Goal: Feedback & Contribution: Contribute content

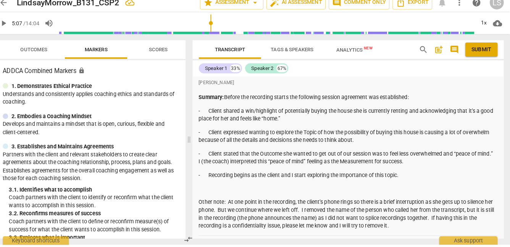
scroll to position [130, 0]
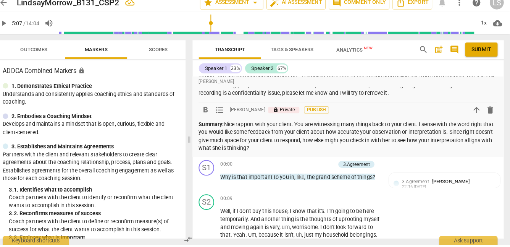
click at [210, 153] on p "Summary: Nice rapport with your client. You are witnessing many things back to …" at bounding box center [351, 140] width 293 height 31
click at [290, 151] on p "Summary: Nice rapport with your client. You are witnessing many things back to …" at bounding box center [351, 140] width 293 height 31
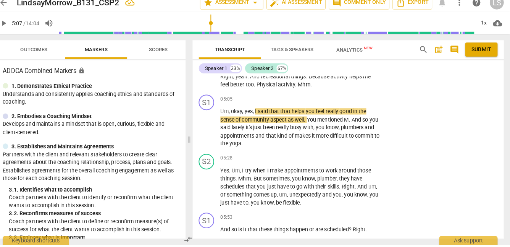
scroll to position [1191, 0]
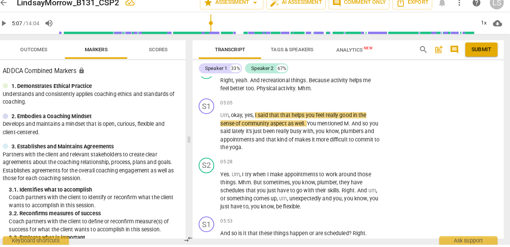
click at [13, 28] on span "play_arrow" at bounding box center [12, 29] width 9 height 9
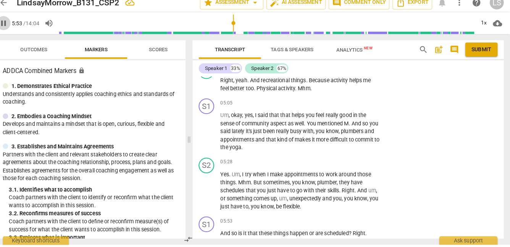
click at [15, 29] on span "pause" at bounding box center [12, 29] width 9 height 9
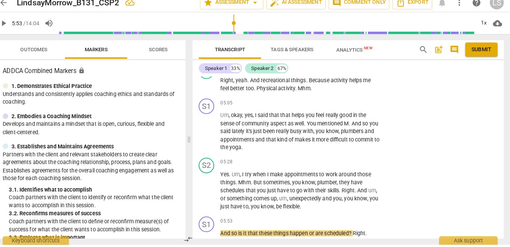
type input "354"
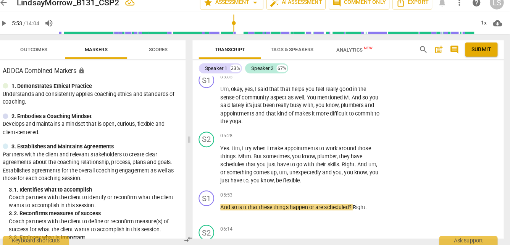
scroll to position [1209, 0]
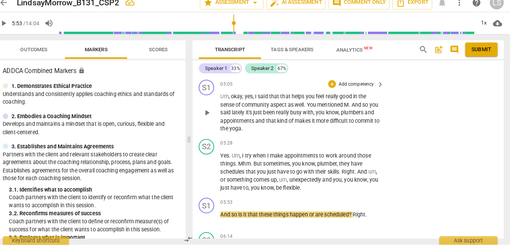
click at [353, 88] on p "Add competency" at bounding box center [359, 89] width 36 height 7
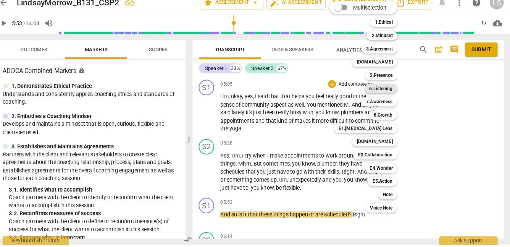
click at [382, 92] on b "6.Listening" at bounding box center [383, 93] width 23 height 9
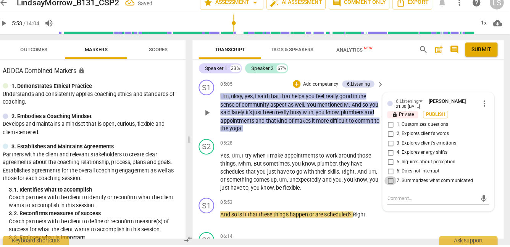
click at [392, 183] on input "7. Summarizes what communicated" at bounding box center [393, 183] width 12 height 9
checkbox input "true"
click at [392, 136] on input "2. Explores client's words" at bounding box center [393, 137] width 12 height 9
checkbox input "true"
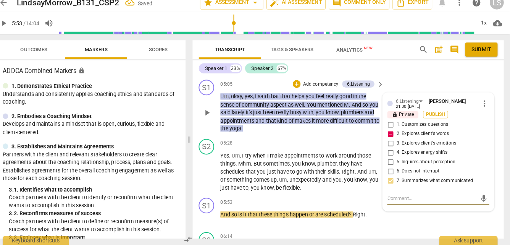
click at [399, 199] on textarea at bounding box center [434, 201] width 88 height 7
type textarea "H"
type textarea "Ho"
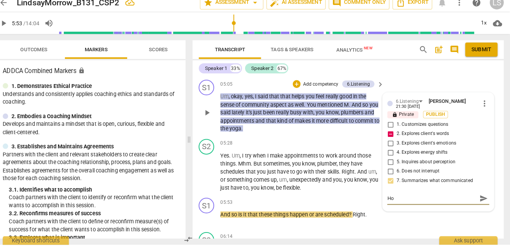
type textarea "How"
type textarea "How d"
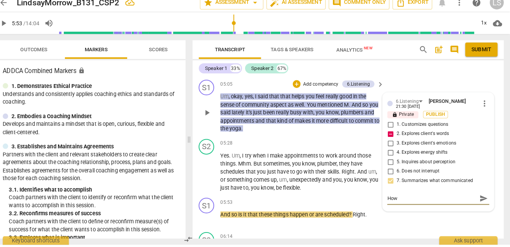
type textarea "How d"
type textarea "How do"
type textarea "How doe"
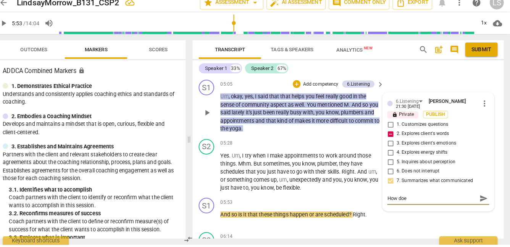
type textarea "How does"
type textarea "How does t"
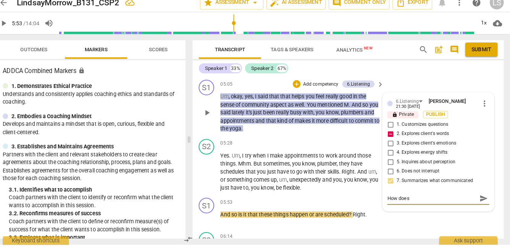
type textarea "How does t"
type textarea "How does te"
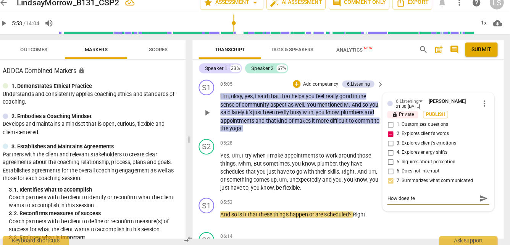
type textarea "How does te"
type textarea "How does t"
type textarea "How does th"
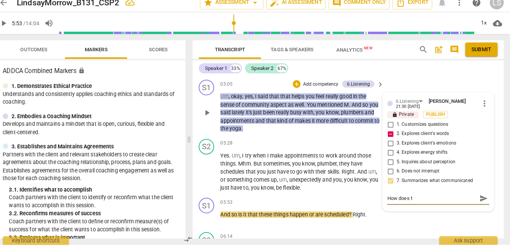
type textarea "How does th"
type textarea "How does the"
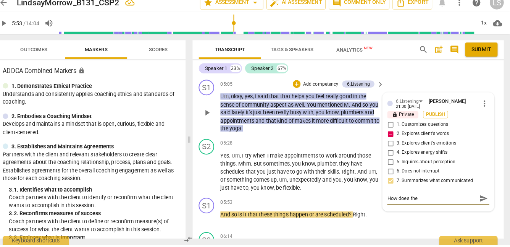
type textarea "How does the p"
type textarea "How does the ph"
type textarea "How does the phy"
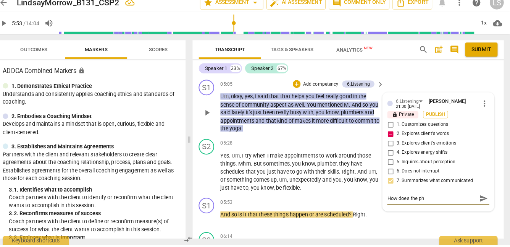
type textarea "How does the phy"
type textarea "How does the phys"
type textarea "How does the physi"
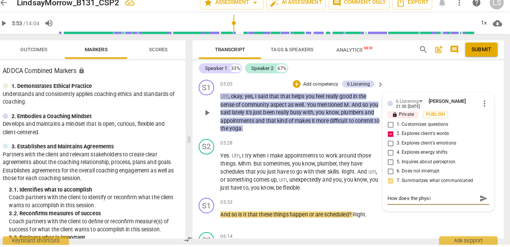
type textarea "How does the physic"
type textarea "How does the physica"
type textarea "How does the physical"
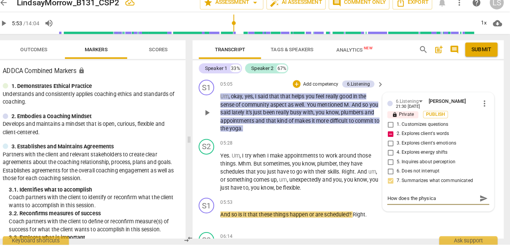
type textarea "How does the physical"
type textarea "How does the physical a"
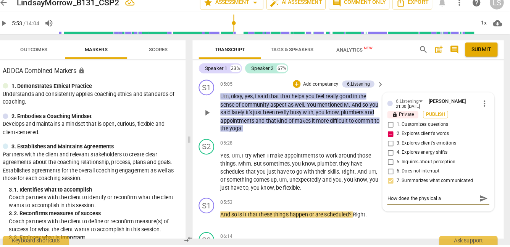
type textarea "How does the physical ac"
type textarea "How does the physical act"
type textarea "How does the physical acti"
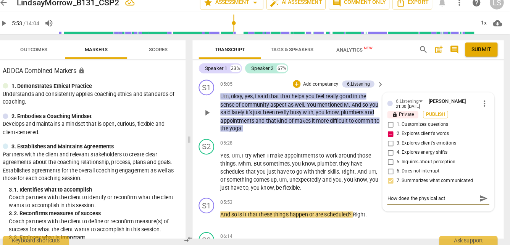
type textarea "How does the physical acti"
type textarea "How does the physical activ"
type textarea "How does the physical activi"
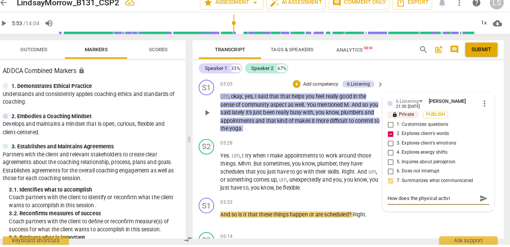
type textarea "How does the physical activit"
type textarea "How does the physical activity"
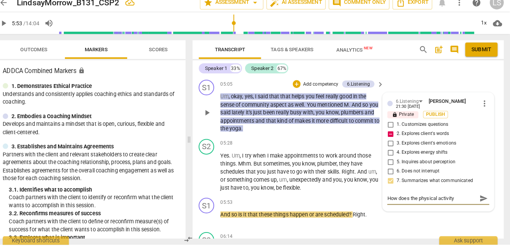
type textarea "How does the physical activity"
type textarea "How does the physical activity h"
type textarea "How does the physical activity he"
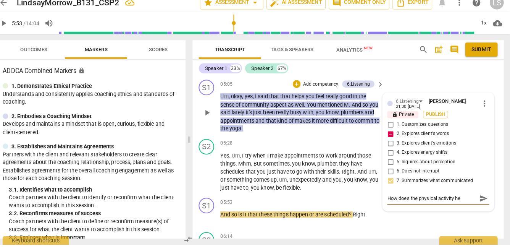
type textarea "How does the physical activity hel"
type textarea "How does the physical activity help"
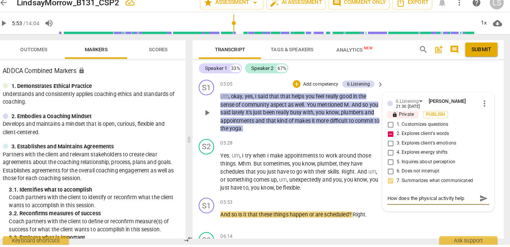
type textarea "How does the physical activity help"
type textarea "How does the physical activity help h"
type textarea "How does the physical activity help he"
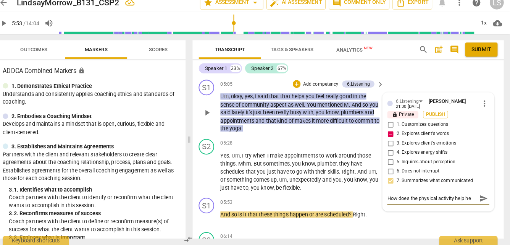
type textarea "How does the physical activity help her"
type textarea "How does the physical activity help her?"
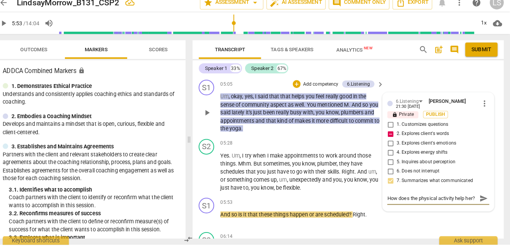
type textarea "How does the physical activity help her?"
type textarea "How does the physical activity help her? I"
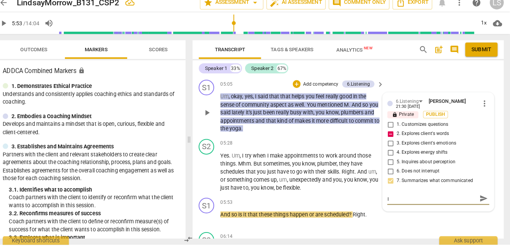
type textarea "How does the physical activity help her? I"
type textarea "How does the physical activity help her? I w"
type textarea "How does the physical activity help her? I wa"
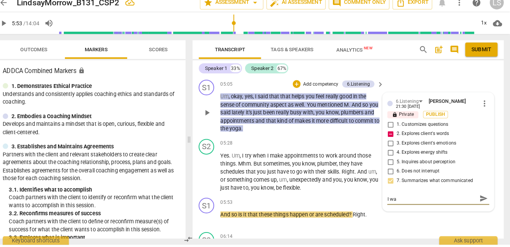
type textarea "How does the physical activity help her? I wan"
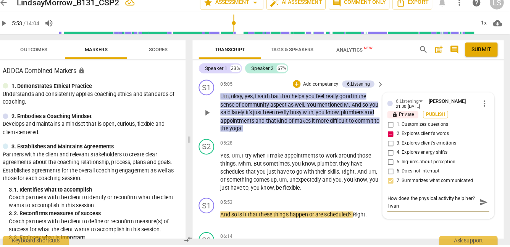
scroll to position [0, 0]
type textarea "How does the physical activity help her? I want"
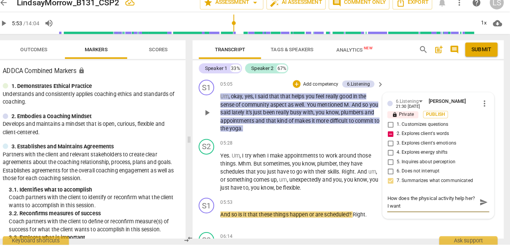
type textarea "How does the physical activity help her? I want t"
type textarea "How does the physical activity help her? I want to"
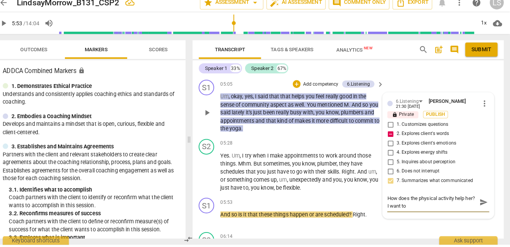
type textarea "How does the physical activity help her? I want to"
type textarea "How does the physical activity help her? I want to g"
type textarea "How does the physical activity help her? I want to gi"
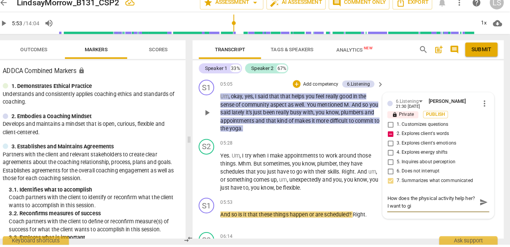
type textarea "How does the physical activity help her? I want to gic"
type textarea "How does the physical activity help her? I want to gi"
type textarea "How does the physical activity help her? I want to giv"
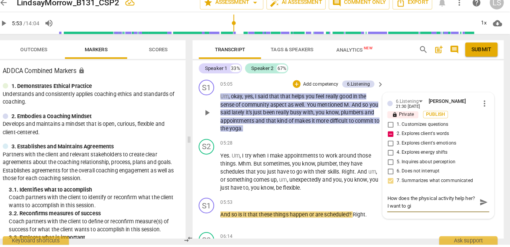
type textarea "How does the physical activity help her? I want to giv"
type textarea "How does the physical activity help her? I want to give"
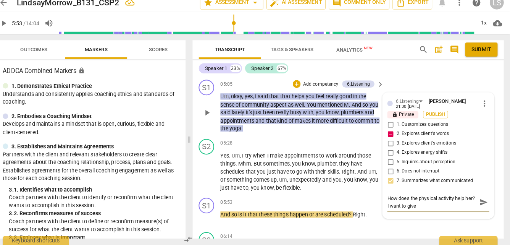
type textarea "How does the physical activity help her? I want to give y"
type textarea "How does the physical activity help her? I want to give yo"
type textarea "How does the physical activity help her? I want to give you"
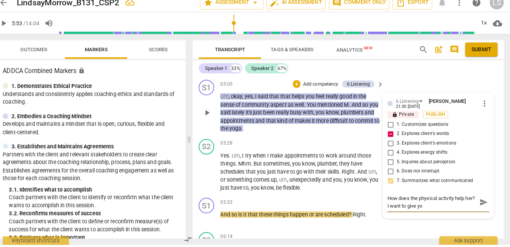
type textarea "How does the physical activity help her? I want to give you"
type textarea "How does the physical activity help her? I want to give you p"
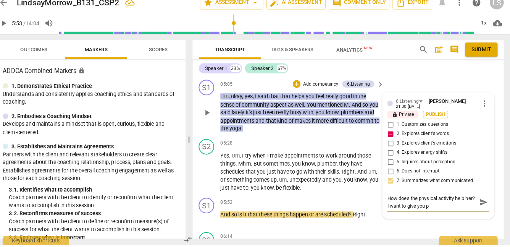
type textarea "How does the physical activity help her? I want to give you pe"
type textarea "How does the physical activity help her? I want to give you per"
type textarea "How does the physical activity help her? I want to give you peri"
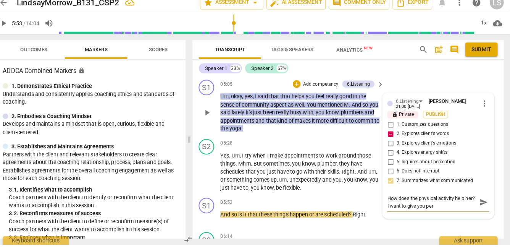
type textarea "How does the physical activity help her? I want to give you peri"
type textarea "How does the physical activity help her? I want to give you peris"
type textarea "How does the physical activity help her? I want to give you periss"
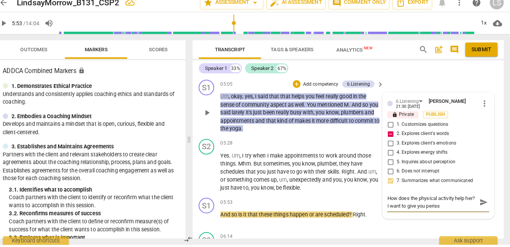
type textarea "How does the physical activity help her? I want to give you [PERSON_NAME]"
type textarea "How does the physical activity help her? I want to give you perission"
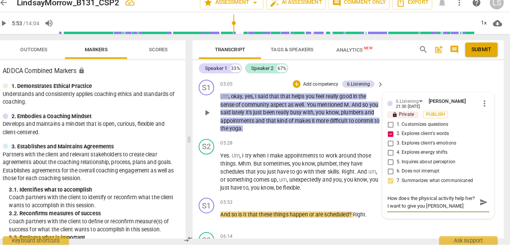
type textarea "How does the physical activity help her? I want to give you perission"
type textarea "How does the physical activity help her? I want to give you perission t"
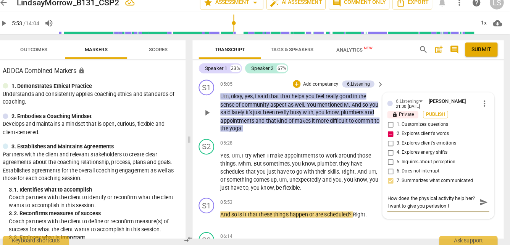
type textarea "How does the physical activity help her? I want to give you perission to"
type textarea "How does the physical activity help her? I want to give you perission to n"
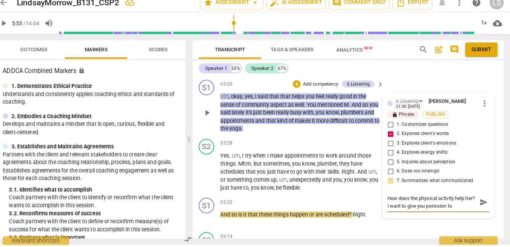
type textarea "How does the physical activity help her? I want to give you perission to n"
type textarea "How does the physical activity help her? I want to give you perission to no"
type textarea "How does the physical activity help her? I want to give you perission to not"
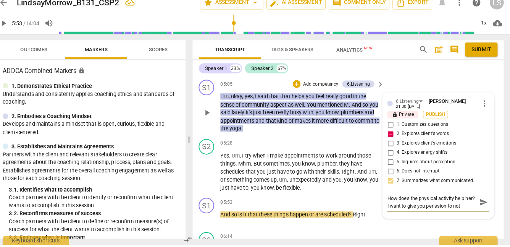
type textarea "How does the physical activity help her? I want to give you perission to not"
type textarea "How does the physical activity help her? I want to give you perission to not h"
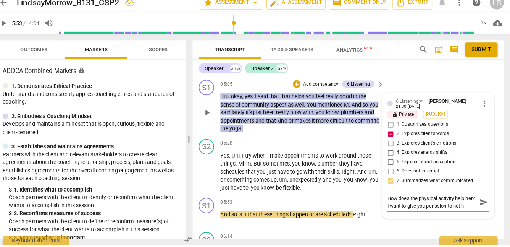
type textarea "How does the physical activity help her? I want to give you perission to not ha"
type textarea "How does the physical activity help her? I want to give you perission to not hav"
type textarea "How does the physical activity help her? I want to give you perission to not ha…"
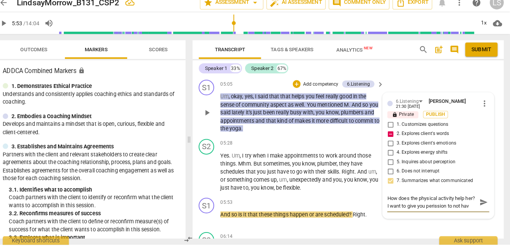
type textarea "How does the physical activity help her? I want to give you perission to not ha…"
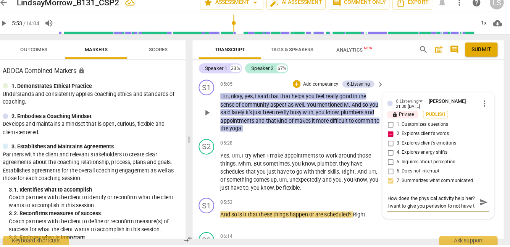
type textarea "How does the physical activity help her? I want to give you perission to not ha…"
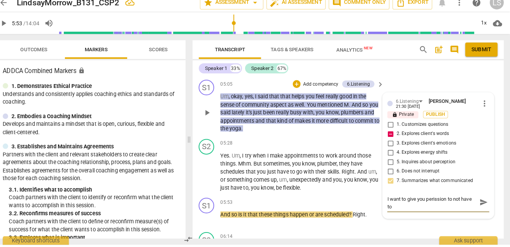
type textarea "How does the physical activity help her? I want to give you perission to not ha…"
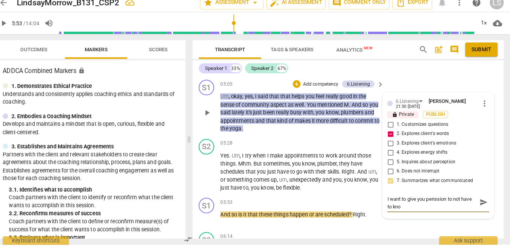
type textarea "How does the physical activity help her? I want to give you perission to not ha…"
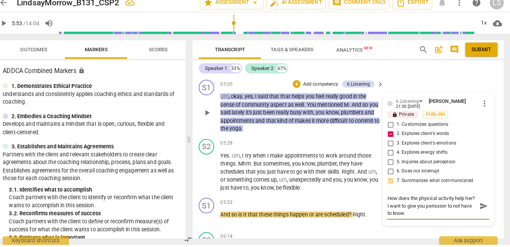
type textarea "How does the physical activity help her? I want to give you perission to not ha…"
click at [444, 209] on textarea "How does the physical activity help her? I want to give you perission to not ha…" at bounding box center [434, 209] width 88 height 22
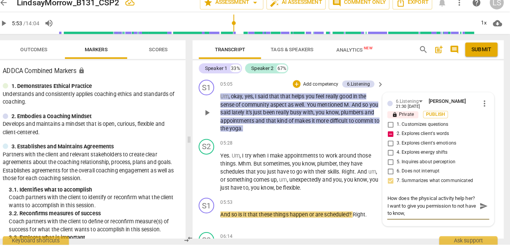
click at [433, 214] on textarea "How does the physical activity help her? I want to give you permission to not h…" at bounding box center [434, 209] width 88 height 22
click at [408, 224] on textarea "How does the physical activity help her? I want to give you permission to not h…" at bounding box center [434, 212] width 88 height 29
click at [432, 225] on textarea "How does the physical activity help her? I want to give you permission to not h…" at bounding box center [434, 212] width 88 height 29
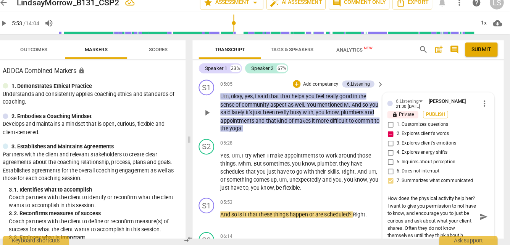
scroll to position [1209, 0]
click at [483, 218] on span "send" at bounding box center [485, 219] width 8 height 8
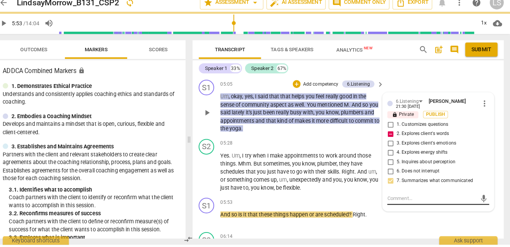
scroll to position [0, 0]
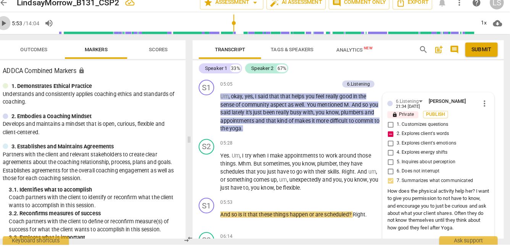
click at [15, 29] on span "play_arrow" at bounding box center [12, 29] width 9 height 9
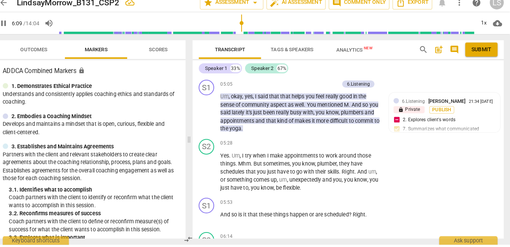
click at [14, 29] on span "pause" at bounding box center [12, 29] width 9 height 9
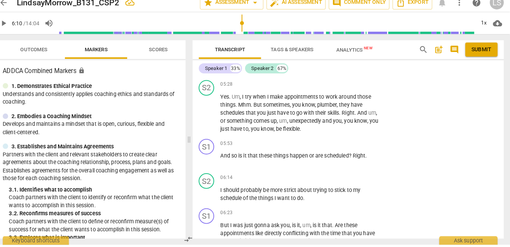
scroll to position [1274, 0]
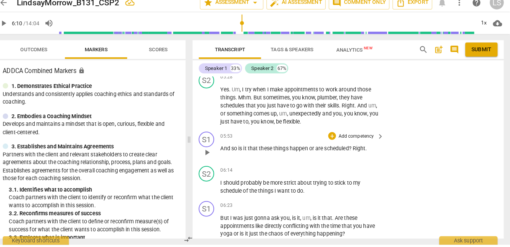
click at [362, 138] on p "Add competency" at bounding box center [359, 140] width 36 height 7
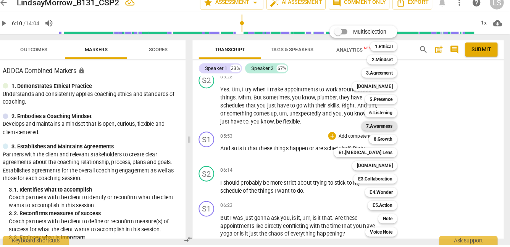
click at [387, 129] on b "7.Awareness" at bounding box center [382, 130] width 26 height 9
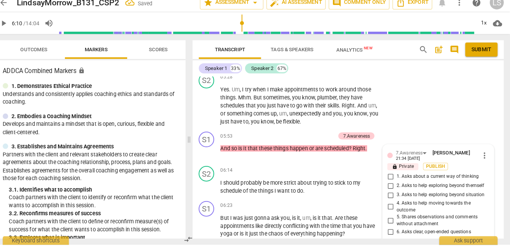
scroll to position [1382, 0]
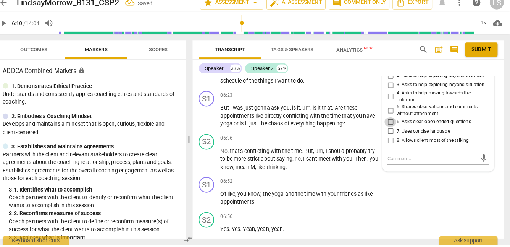
click at [392, 125] on input "6. Asks clear, open-ended questions" at bounding box center [393, 126] width 12 height 9
click at [391, 135] on input "7. Uses concise language" at bounding box center [393, 135] width 12 height 9
click at [420, 159] on textarea at bounding box center [434, 162] width 88 height 7
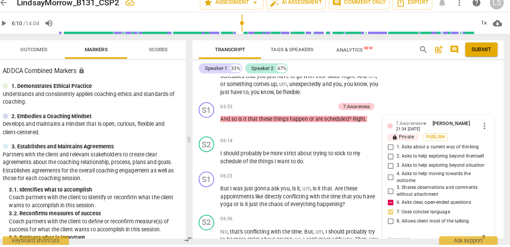
scroll to position [1300, 0]
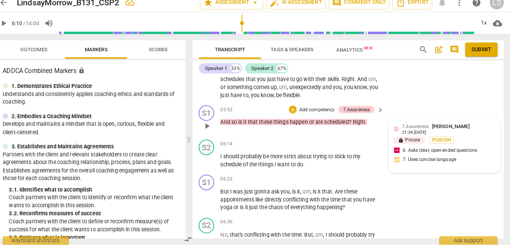
click at [416, 130] on span "7.Awareness" at bounding box center [418, 130] width 26 height 5
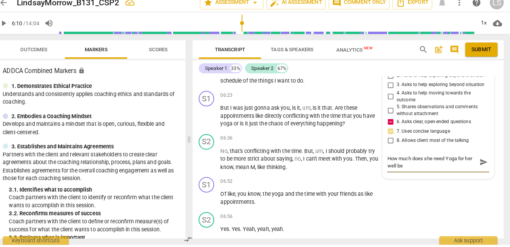
scroll to position [0, 0]
click at [411, 161] on textarea "How much does she need Yoga for her well being?" at bounding box center [434, 166] width 88 height 15
click at [481, 164] on span "send" at bounding box center [485, 166] width 8 height 8
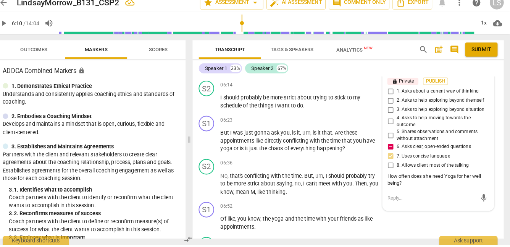
scroll to position [1313, 0]
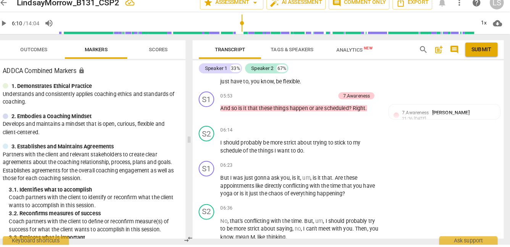
click at [12, 29] on span "play_arrow" at bounding box center [12, 29] width 9 height 9
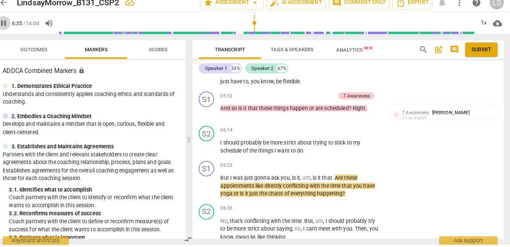
click at [12, 29] on span "pause" at bounding box center [12, 29] width 9 height 9
click at [334, 169] on div "+" at bounding box center [336, 169] width 8 height 8
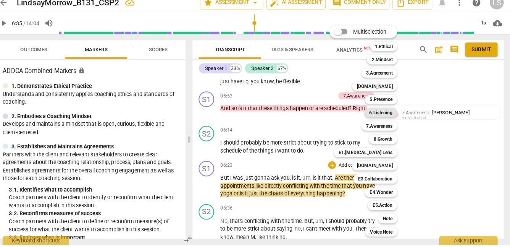
click at [392, 117] on b "6.Listening" at bounding box center [383, 117] width 23 height 9
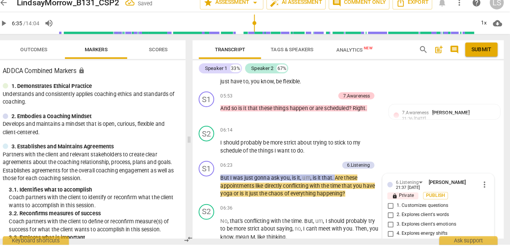
scroll to position [1432, 0]
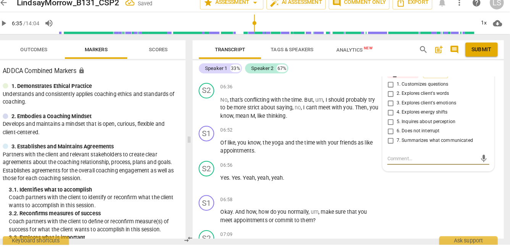
click at [391, 96] on input "2. Explores client's words" at bounding box center [393, 98] width 12 height 9
click at [392, 88] on input "1. Customizes questions" at bounding box center [393, 89] width 12 height 9
click at [392, 142] on input "7. Summarizes what communicated" at bounding box center [393, 144] width 12 height 9
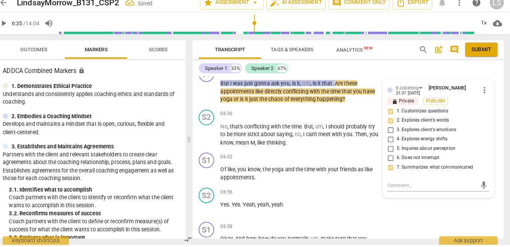
scroll to position [1399, 0]
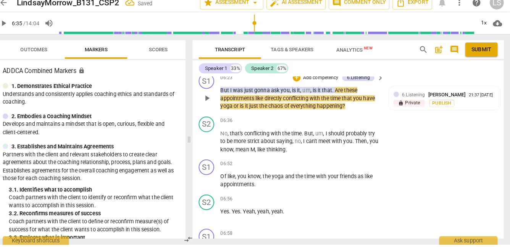
click at [332, 83] on p "Add competency" at bounding box center [324, 83] width 36 height 7
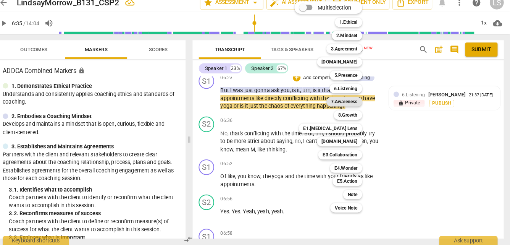
click at [355, 106] on b "7.Awareness" at bounding box center [348, 106] width 26 height 9
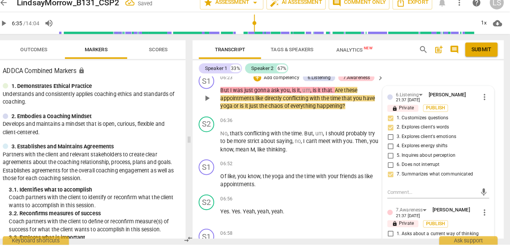
click at [411, 203] on div "6.Listening [PERSON_NAME] 21:37 [DATE] more_vert lock Private Publish 1. Custom…" at bounding box center [440, 214] width 109 height 247
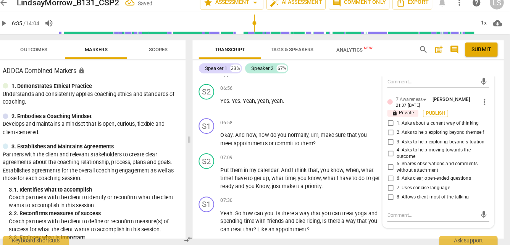
scroll to position [1508, 0]
click at [391, 180] on input "6. Asks clear, open-ended questions" at bounding box center [393, 181] width 12 height 9
click at [395, 216] on textarea at bounding box center [434, 217] width 88 height 7
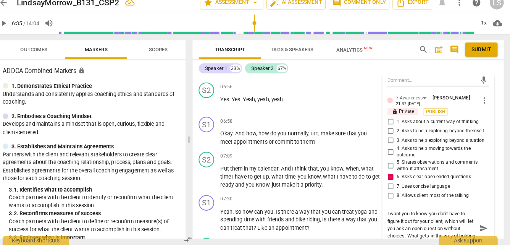
scroll to position [1516, 0]
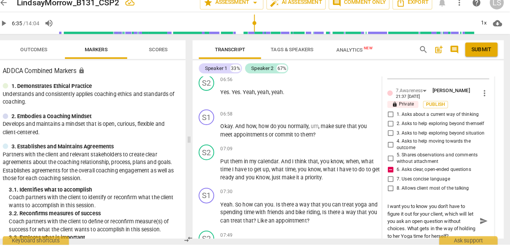
click at [481, 222] on span "send" at bounding box center [485, 224] width 8 height 8
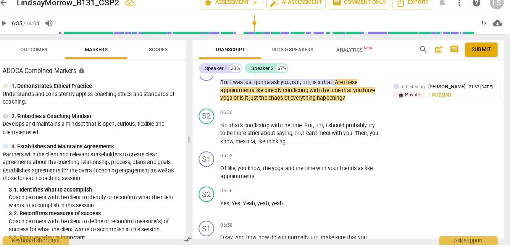
scroll to position [1400, 0]
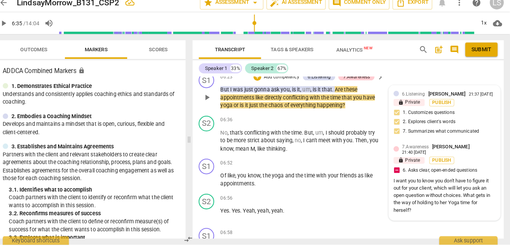
click at [414, 217] on div "I want you to know you don't have to figure it out for your client, which will …" at bounding box center [446, 199] width 100 height 36
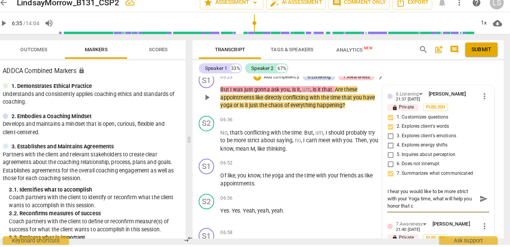
scroll to position [0, 0]
click at [426, 209] on textarea "I hear you would like to be more strict with your Yoga time, what will help you…" at bounding box center [434, 202] width 88 height 22
click at [481, 201] on span "send" at bounding box center [485, 202] width 8 height 8
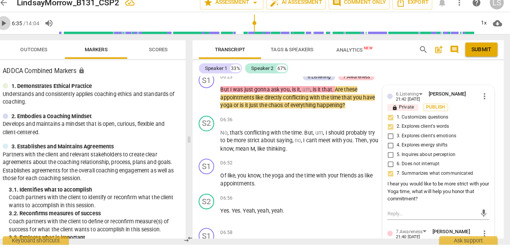
click at [12, 29] on span "play_arrow" at bounding box center [12, 29] width 9 height 9
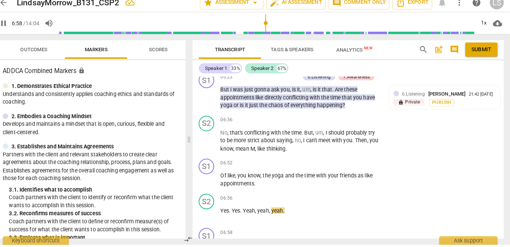
scroll to position [1560, 0]
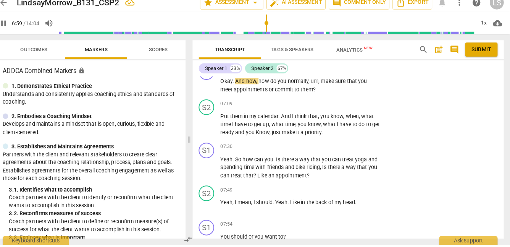
click at [15, 29] on span "pause" at bounding box center [12, 29] width 9 height 9
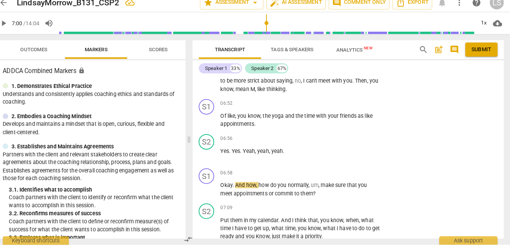
scroll to position [1465, 0]
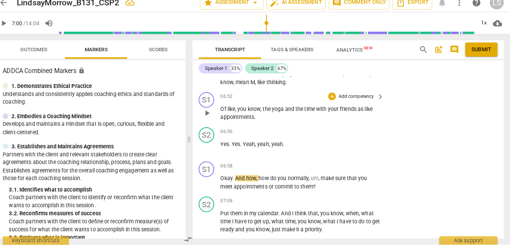
click at [358, 100] on p "Add competency" at bounding box center [359, 101] width 36 height 7
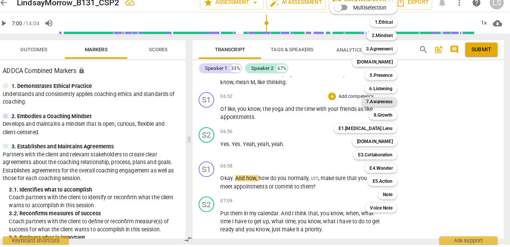
click at [381, 104] on b "7.Awareness" at bounding box center [382, 106] width 26 height 9
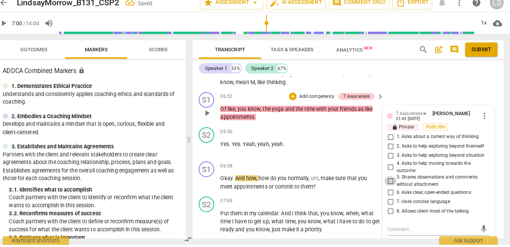
click at [393, 183] on input "5. Shares observations and comments without attachment" at bounding box center [393, 184] width 12 height 9
click at [392, 204] on input "7. Uses concise language" at bounding box center [393, 204] width 12 height 9
click at [15, 30] on span "play_arrow" at bounding box center [12, 29] width 9 height 9
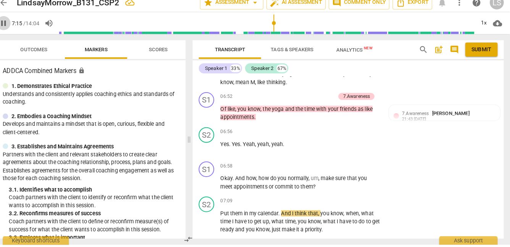
click at [15, 31] on span "pause" at bounding box center [12, 29] width 9 height 9
click at [335, 167] on div "+" at bounding box center [336, 169] width 8 height 8
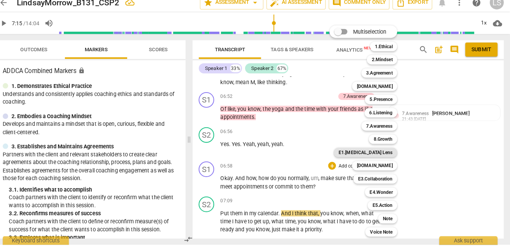
click at [387, 156] on b "E1.[MEDICAL_DATA] Lens" at bounding box center [368, 156] width 53 height 9
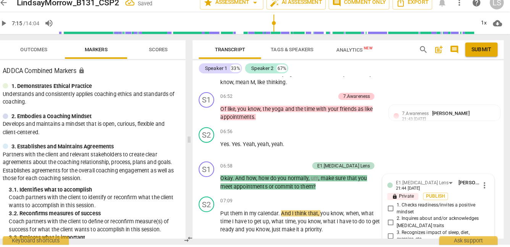
scroll to position [1646, 0]
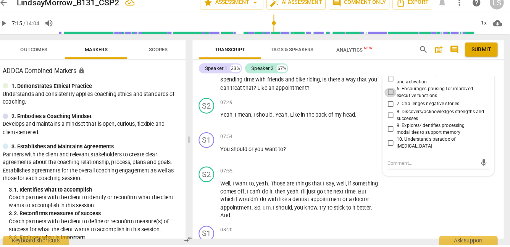
click at [392, 95] on input "6. Encourages pausing for improved executive functions" at bounding box center [393, 97] width 12 height 9
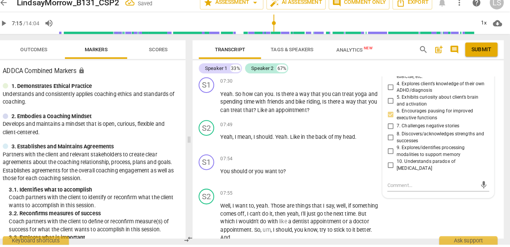
click at [391, 104] on input "5. Exhibits curiosity about client’s brain and activation" at bounding box center [393, 105] width 12 height 9
click at [389, 118] on input "6. Encourages pausing for improved executive functions" at bounding box center [393, 119] width 12 height 9
click at [392, 118] on input "6. Encourages pausing for improved executive functions" at bounding box center [393, 119] width 12 height 9
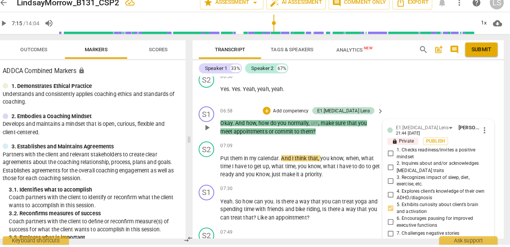
scroll to position [1515, 0]
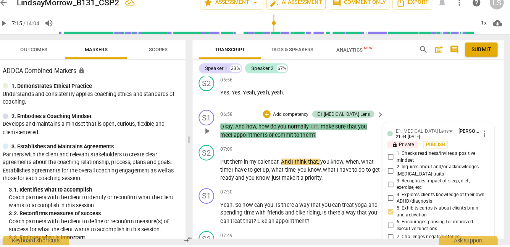
click at [313, 117] on p "Add competency" at bounding box center [295, 119] width 36 height 7
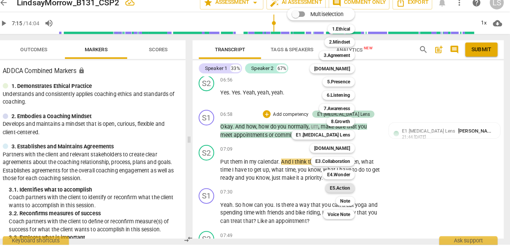
click at [339, 189] on b "E5.Action" at bounding box center [344, 190] width 20 height 9
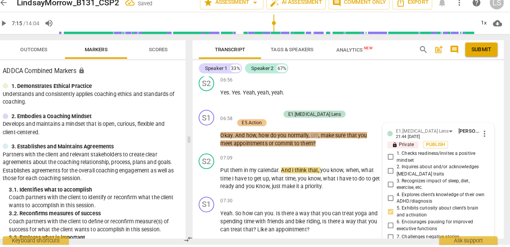
scroll to position [1646, 0]
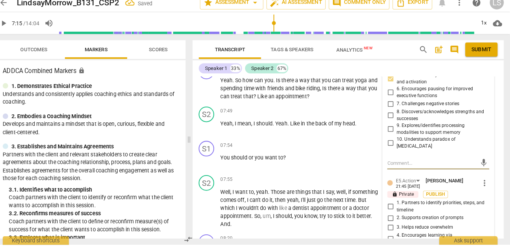
click at [391, 205] on input "1. Partners to identify priorities, steps, and timeline" at bounding box center [393, 209] width 12 height 9
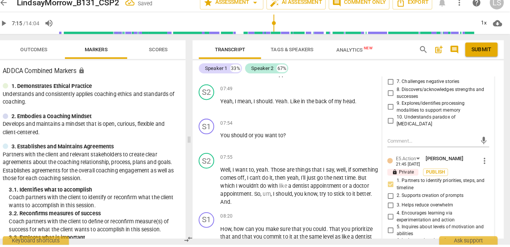
scroll to position [1711, 0]
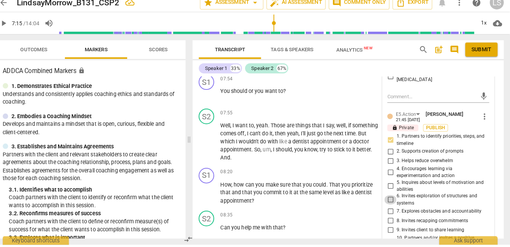
click at [389, 198] on input "6. Invites exploration of structures and systems" at bounding box center [393, 202] width 12 height 9
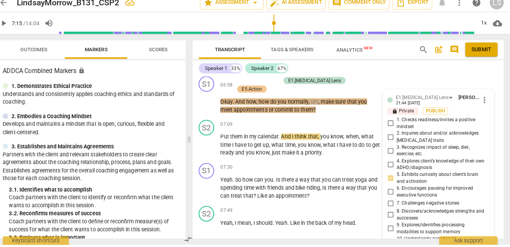
scroll to position [1556, 0]
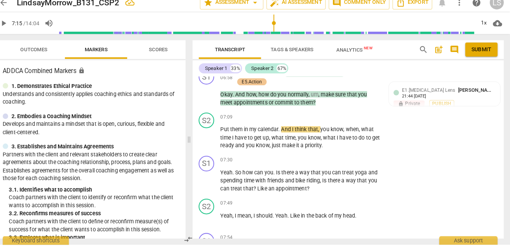
click at [13, 29] on span "play_arrow" at bounding box center [12, 29] width 9 height 9
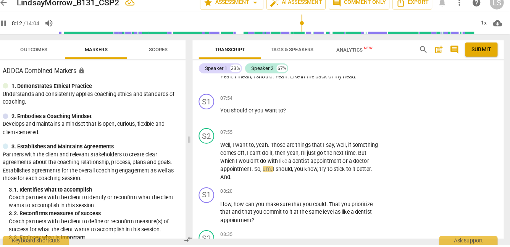
scroll to position [1689, 0]
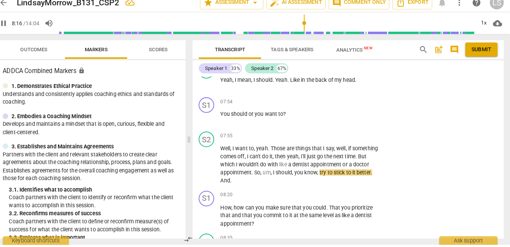
click at [14, 26] on span "pause" at bounding box center [12, 29] width 9 height 9
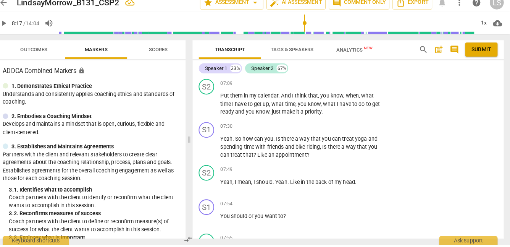
scroll to position [1582, 0]
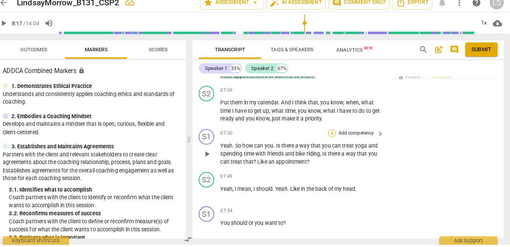
click at [336, 134] on div "+" at bounding box center [336, 138] width 8 height 8
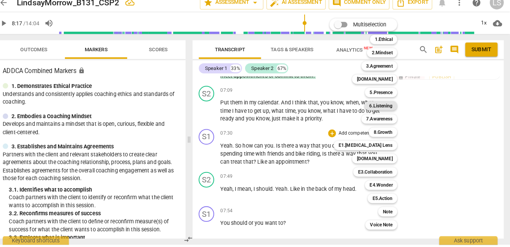
click at [390, 110] on b "6.Listening" at bounding box center [383, 110] width 23 height 9
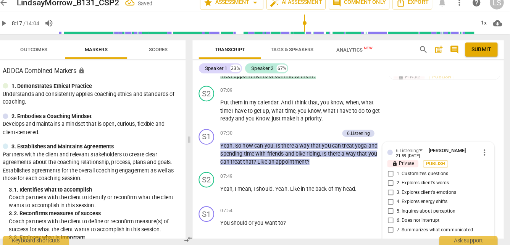
scroll to position [1661, 0]
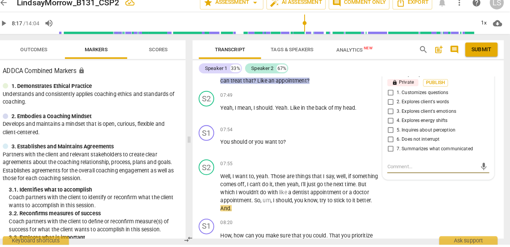
click at [389, 93] on input "1. Customizes questions" at bounding box center [393, 97] width 12 height 9
click at [390, 102] on input "2. Explores client's words" at bounding box center [393, 106] width 12 height 9
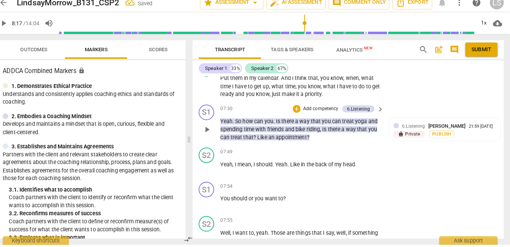
click at [331, 110] on p "Add competency" at bounding box center [324, 113] width 36 height 7
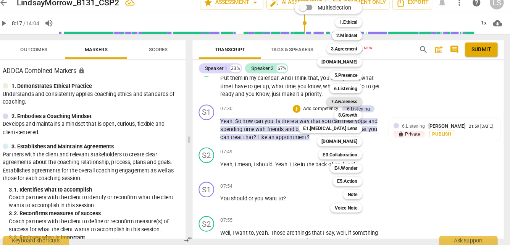
click at [347, 105] on b "7.Awareness" at bounding box center [348, 106] width 26 height 9
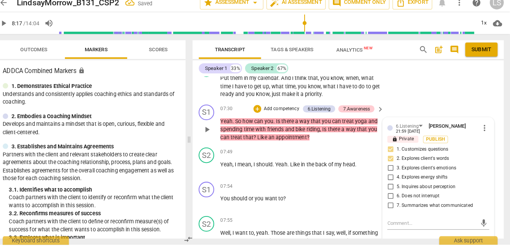
click at [397, 225] on div "6.Listening [PERSON_NAME] 21:59 [DATE] more_vert lock Private Publish 1. Custom…" at bounding box center [440, 245] width 109 height 247
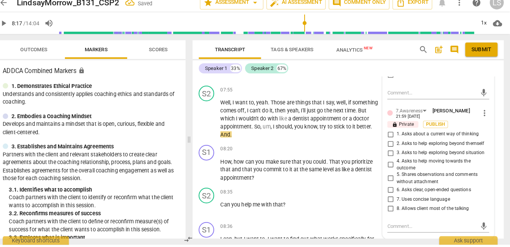
scroll to position [1737, 0]
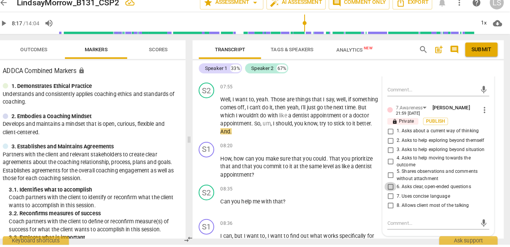
click at [392, 185] on input "6. Asks clear, open-ended questions" at bounding box center [393, 189] width 12 height 9
click at [398, 222] on textarea at bounding box center [434, 225] width 88 height 7
click at [393, 222] on textarea "Soe small wording shifts will open up your questions." at bounding box center [434, 229] width 88 height 15
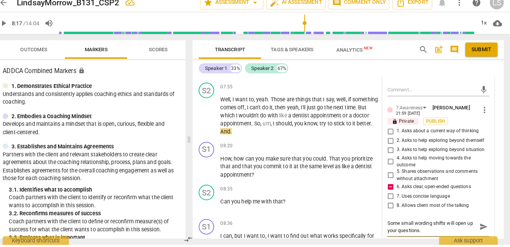
click at [433, 226] on textarea "Some small wording shifts will open up your questions." at bounding box center [434, 229] width 88 height 15
click at [464, 225] on textarea "Some small wording shifts will open up your questions. Is there can make a shif…" at bounding box center [434, 233] width 88 height 22
click at [431, 232] on textarea "Some small wording shifts will open up your questions. Is there can make a... s…" at bounding box center [434, 233] width 88 height 22
click at [415, 233] on textarea "Some small wording shifts will open up your questions. Is there can make a... s…" at bounding box center [434, 233] width 88 height 22
click at [438, 230] on textarea "Some small wording shifts will open up your questions. Is there can make a... s…" at bounding box center [434, 233] width 88 height 22
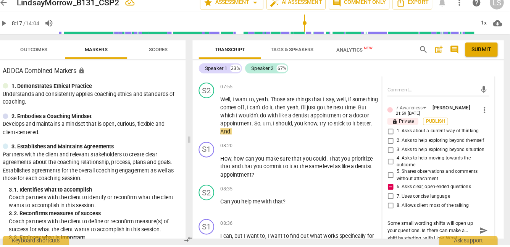
click at [447, 232] on textarea "Some small wording shifts will open up your questions. Is there can make a... s…" at bounding box center [434, 233] width 88 height 22
click at [465, 232] on textarea "Some small wording shifts will open up your questions. Is there can make a... s…" at bounding box center [434, 233] width 88 height 22
click at [481, 229] on span "send" at bounding box center [485, 233] width 8 height 8
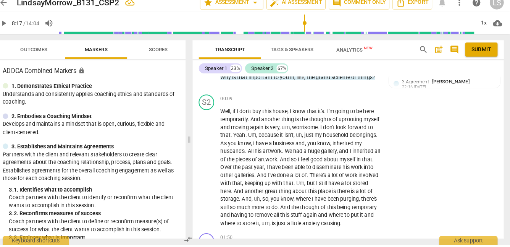
scroll to position [112, 0]
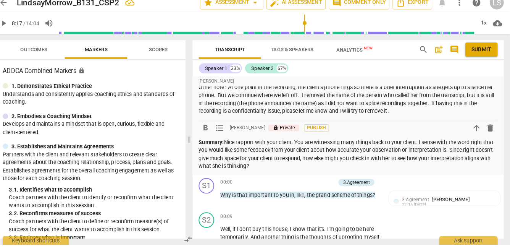
click at [289, 172] on p "Summary: Nice rapport with your client. You are witnessing many things back to …" at bounding box center [351, 158] width 293 height 31
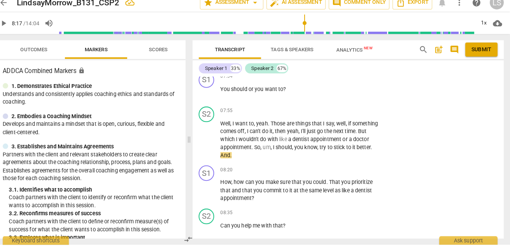
scroll to position [1676, 0]
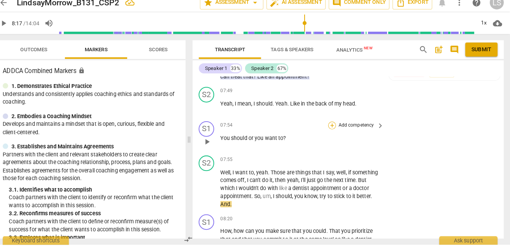
click at [336, 126] on div "+" at bounding box center [336, 130] width 8 height 8
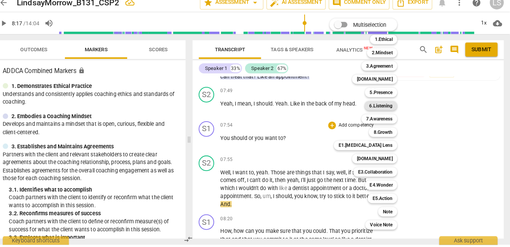
click at [378, 110] on b "6.Listening" at bounding box center [383, 110] width 23 height 9
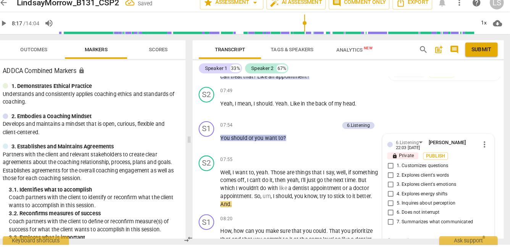
scroll to position [1756, 0]
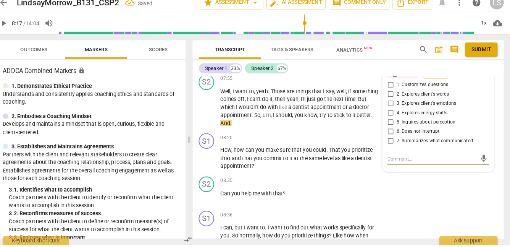
click at [392, 97] on input "2. Explores client's words" at bounding box center [393, 99] width 12 height 9
click at [397, 159] on textarea at bounding box center [434, 162] width 88 height 7
click at [334, 141] on div "+" at bounding box center [336, 142] width 8 height 8
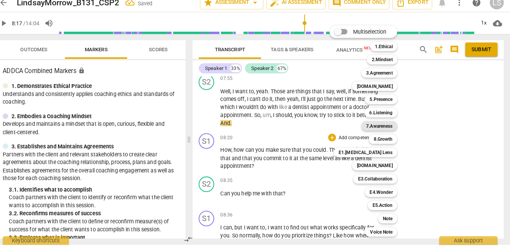
click at [389, 130] on b "7.Awareness" at bounding box center [382, 130] width 26 height 9
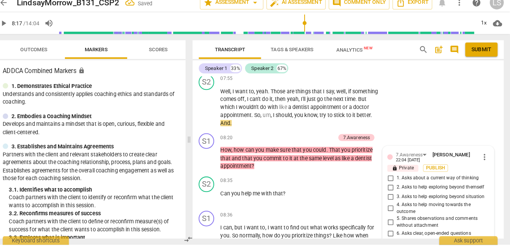
scroll to position [1865, 0]
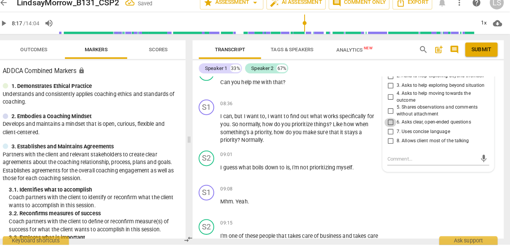
click at [390, 125] on input "6. Asks clear, open-ended questions" at bounding box center [393, 126] width 12 height 9
click at [391, 162] on textarea at bounding box center [434, 162] width 88 height 7
click at [482, 160] on span "send" at bounding box center [485, 162] width 8 height 8
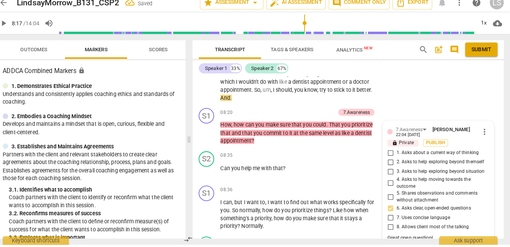
scroll to position [1767, 0]
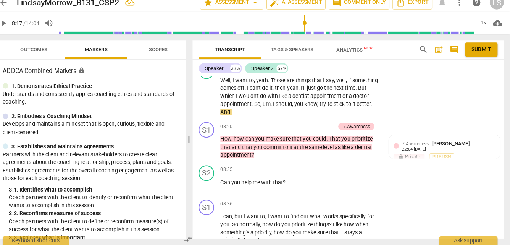
click at [12, 28] on span "play_arrow" at bounding box center [12, 29] width 9 height 9
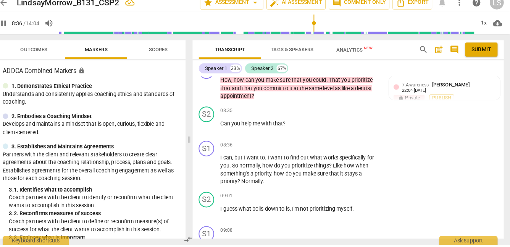
scroll to position [1834, 0]
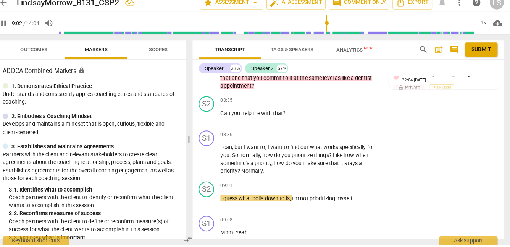
click at [13, 32] on span "pause" at bounding box center [12, 29] width 9 height 9
click at [355, 137] on p "Add competency" at bounding box center [359, 139] width 36 height 7
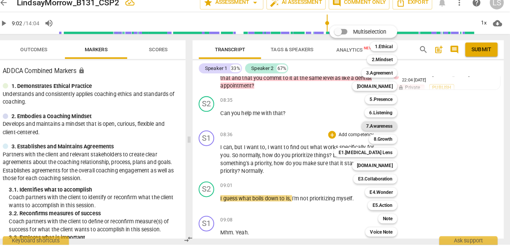
click at [391, 128] on b "7.Awareness" at bounding box center [382, 130] width 26 height 9
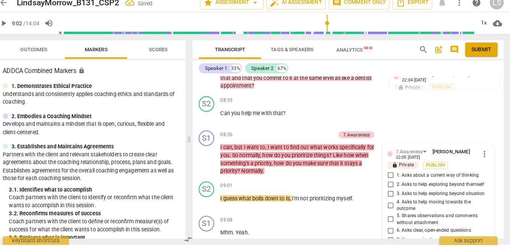
scroll to position [1941, 0]
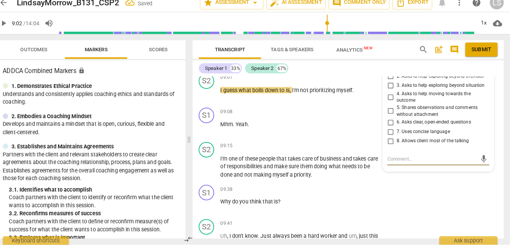
click at [392, 124] on input "6. Asks clear, open-ended questions" at bounding box center [393, 126] width 12 height 9
click at [391, 100] on input "4. Asks to help moving towards the outcome" at bounding box center [393, 101] width 12 height 9
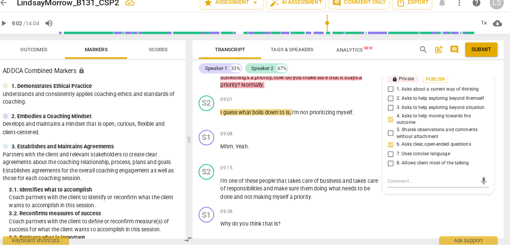
click at [392, 91] on input "1. Asks about a current way of thinking" at bounding box center [393, 94] width 12 height 9
click at [393, 183] on textarea at bounding box center [434, 184] width 88 height 7
click at [481, 185] on span "send" at bounding box center [485, 188] width 8 height 8
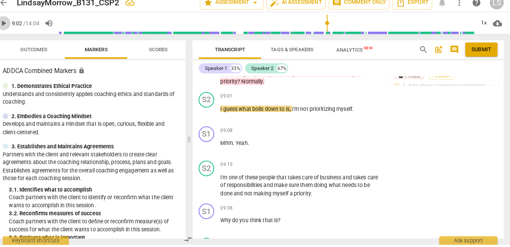
click at [14, 28] on span "play_arrow" at bounding box center [12, 29] width 9 height 9
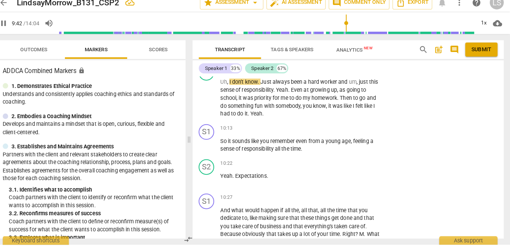
click at [15, 29] on span "pause" at bounding box center [12, 29] width 9 height 9
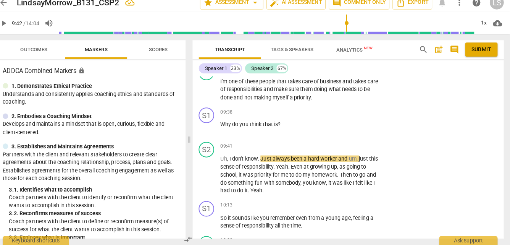
scroll to position [1982, 0]
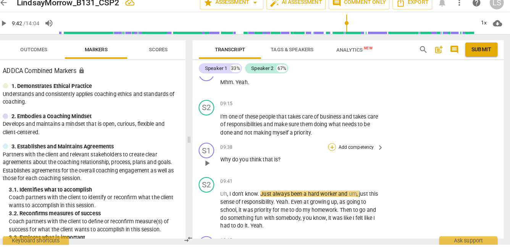
click at [334, 148] on div "+" at bounding box center [336, 151] width 8 height 8
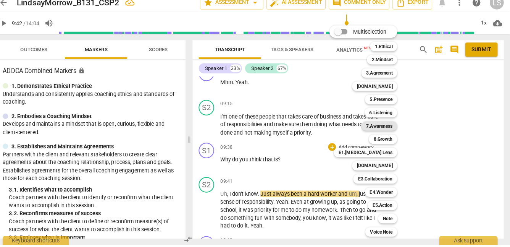
click at [393, 131] on b "7.Awareness" at bounding box center [382, 130] width 26 height 9
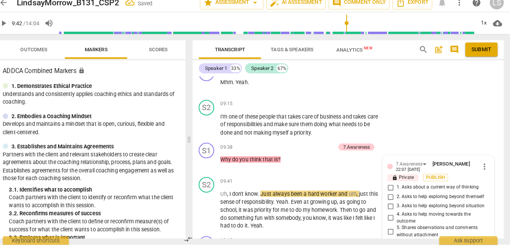
scroll to position [2100, 0]
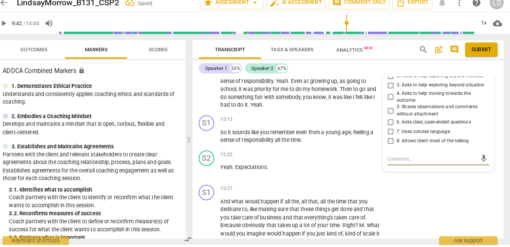
click at [392, 125] on input "6. Asks clear, open-ended questions" at bounding box center [393, 126] width 12 height 9
click at [390, 133] on input "7. Uses concise language" at bounding box center [393, 135] width 12 height 9
click at [391, 99] on input "4. Asks to help moving towards the outcome" at bounding box center [393, 101] width 12 height 9
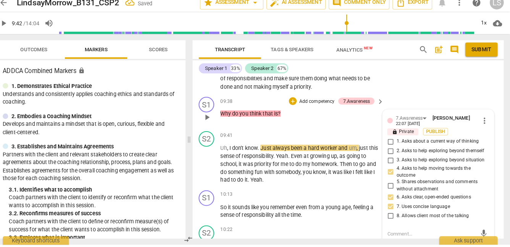
scroll to position [2013, 0]
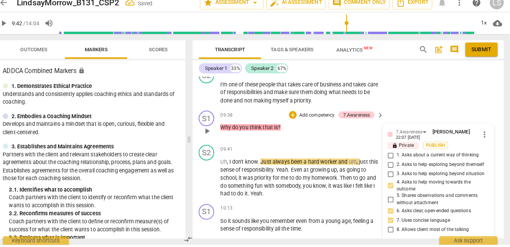
click at [391, 157] on input "1. Asks about a current way of thinking" at bounding box center [393, 159] width 12 height 9
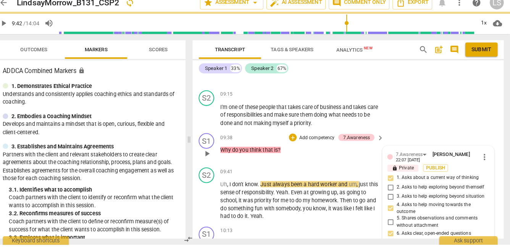
scroll to position [1970, 0]
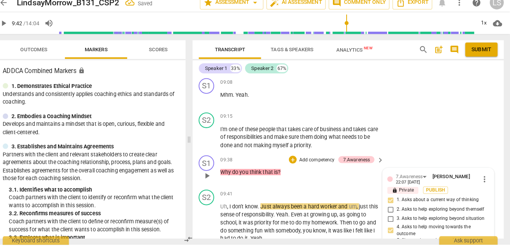
click at [321, 161] on p "Add competency" at bounding box center [321, 163] width 36 height 7
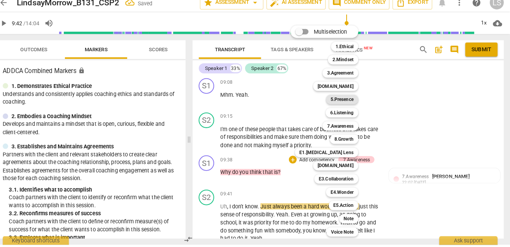
click at [350, 104] on b "5.Presence" at bounding box center [345, 104] width 23 height 9
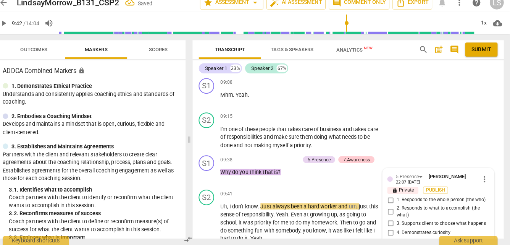
scroll to position [2077, 0]
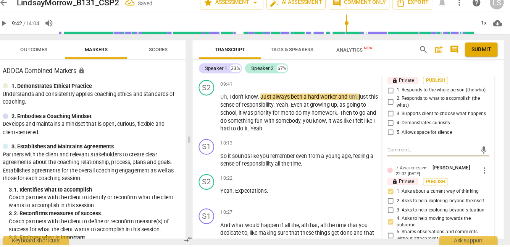
click at [391, 97] on input "1. Responds to the whole person (the who)" at bounding box center [393, 95] width 12 height 9
click at [394, 157] on textarea at bounding box center [434, 153] width 88 height 7
click at [481, 158] on span "send" at bounding box center [485, 154] width 8 height 8
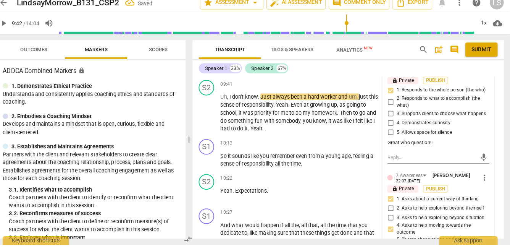
click at [13, 29] on span "play_arrow" at bounding box center [12, 29] width 9 height 9
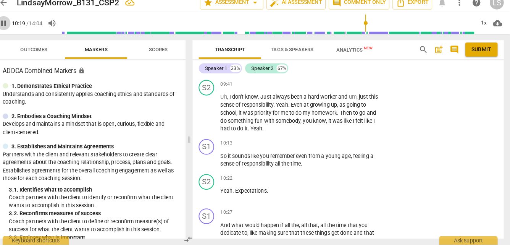
click at [13, 29] on span "pause" at bounding box center [12, 29] width 9 height 9
click at [341, 144] on p "Add competency" at bounding box center [359, 147] width 36 height 7
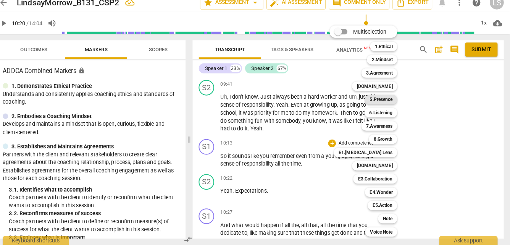
click at [391, 105] on b "5.Presence" at bounding box center [384, 104] width 23 height 9
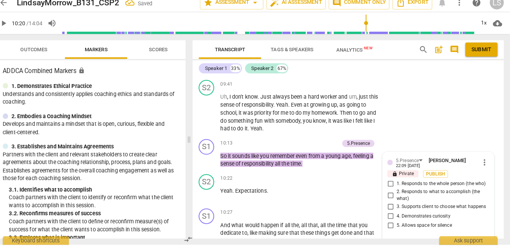
scroll to position [2168, 0]
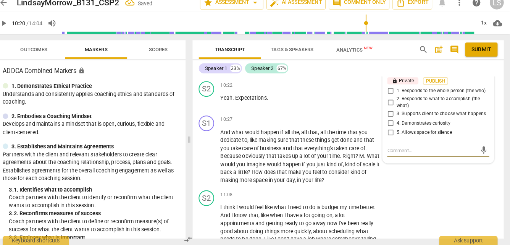
click at [391, 95] on input "1. Responds to the whole person (the who)" at bounding box center [393, 95] width 12 height 9
click at [391, 132] on input "4. Demonstrates curiosity" at bounding box center [393, 127] width 12 height 9
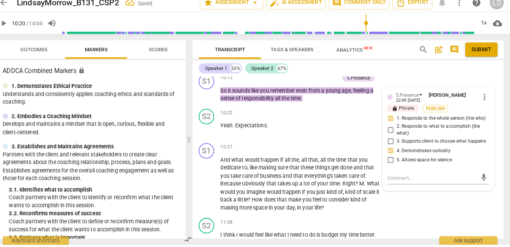
scroll to position [2117, 0]
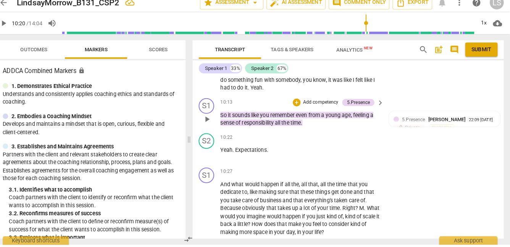
click at [328, 106] on p "Add competency" at bounding box center [324, 107] width 36 height 7
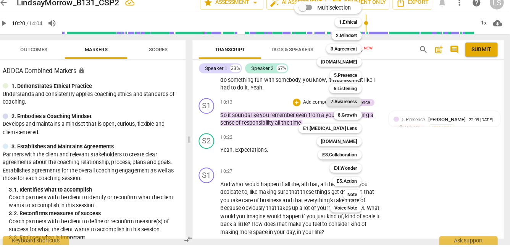
click at [350, 106] on b "7.Awareness" at bounding box center [347, 106] width 26 height 9
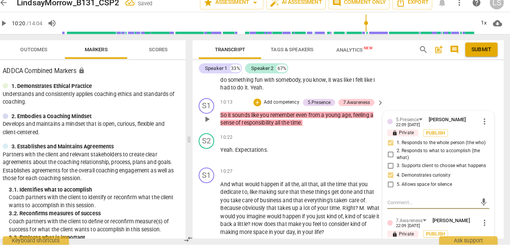
click at [417, 222] on div "5.[PERSON_NAME] 22:09 [DATE] more_vert lock Private Publish 1. Responds to the …" at bounding box center [440, 232] width 109 height 233
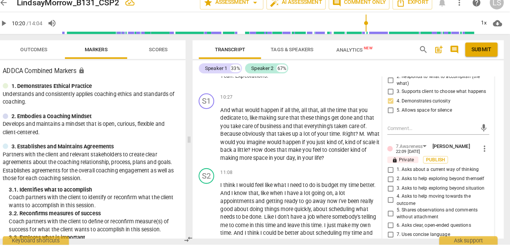
scroll to position [2226, 0]
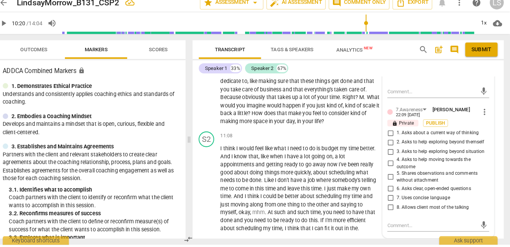
click at [391, 185] on input "5. Shares observations and comments without attachment" at bounding box center [393, 180] width 12 height 9
click at [392, 142] on input "1. Asks about a current way of thinking" at bounding box center [393, 137] width 12 height 9
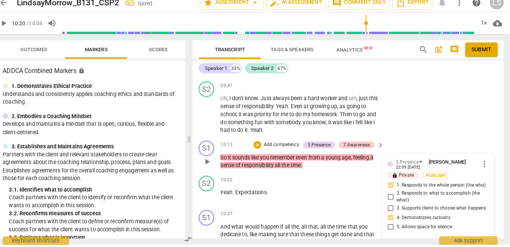
scroll to position [2074, 0]
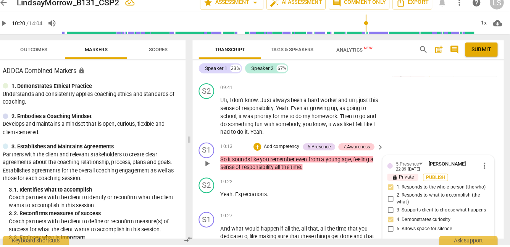
click at [292, 149] on p "Add competency" at bounding box center [286, 150] width 36 height 7
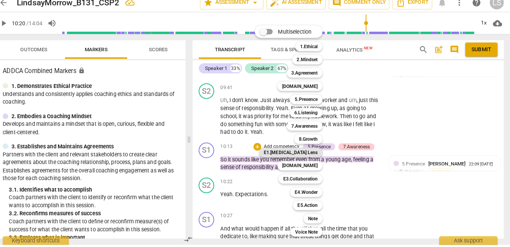
click at [318, 155] on b "E1.[MEDICAL_DATA] Lens" at bounding box center [295, 156] width 53 height 9
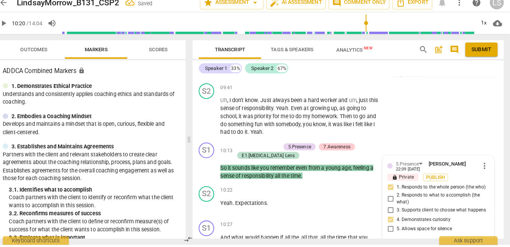
scroll to position [2169, 0]
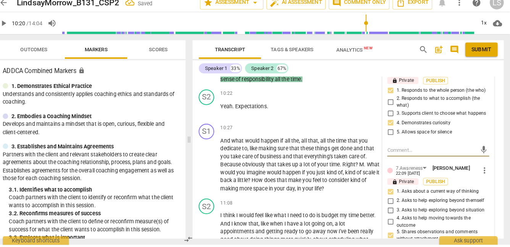
click at [466, 188] on div "lock Private Publish" at bounding box center [440, 184] width 100 height 7
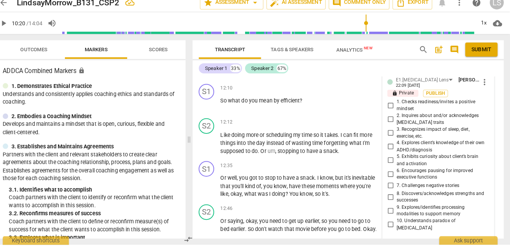
scroll to position [2408, 0]
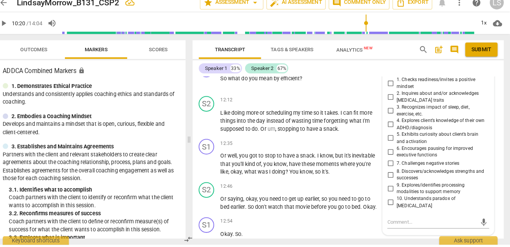
click at [391, 183] on input "8. Discovers/acknowledges strengths and successes" at bounding box center [393, 177] width 12 height 9
click at [396, 225] on textarea at bounding box center [434, 224] width 88 height 7
click at [422, 228] on textarea "responsible [PERSON_NAME]" at bounding box center [434, 224] width 88 height 7
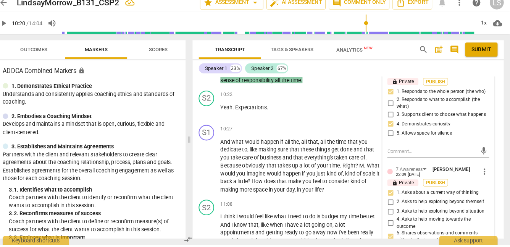
scroll to position [2150, 0]
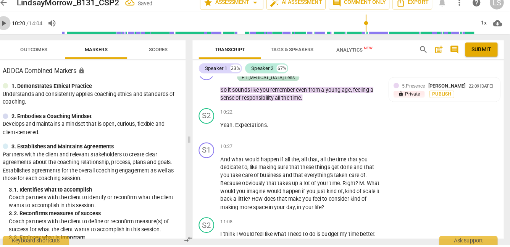
click at [13, 28] on span "play_arrow" at bounding box center [12, 29] width 9 height 9
click at [13, 29] on span "pause" at bounding box center [12, 29] width 9 height 9
click at [335, 148] on div "+" at bounding box center [336, 151] width 8 height 8
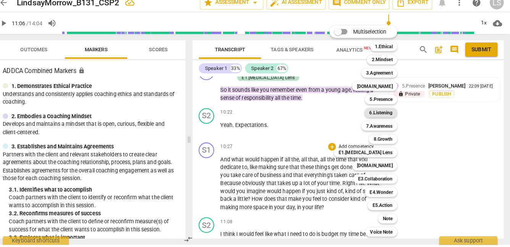
click at [384, 117] on b "6.Listening" at bounding box center [383, 117] width 23 height 9
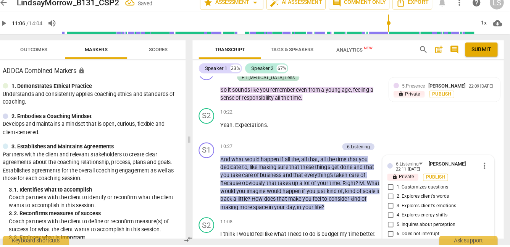
scroll to position [2251, 0]
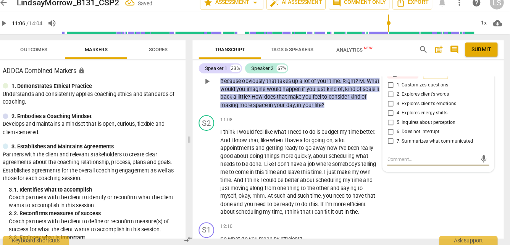
click at [390, 106] on input "3. Explores client's emotions" at bounding box center [393, 108] width 12 height 9
click at [391, 161] on textarea at bounding box center [434, 162] width 88 height 7
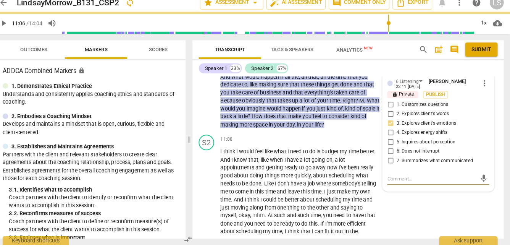
scroll to position [2259, 0]
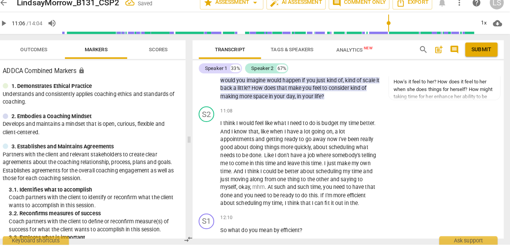
click at [14, 28] on span "play_arrow" at bounding box center [12, 29] width 9 height 9
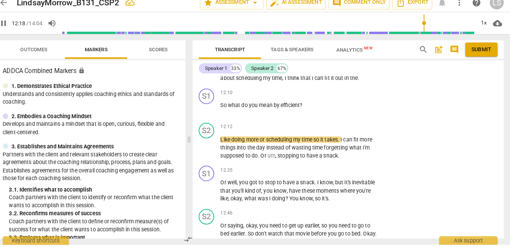
scroll to position [2379, 0]
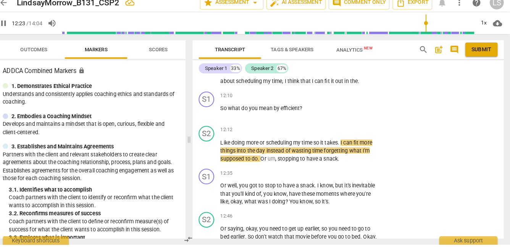
click at [14, 26] on span "pause" at bounding box center [12, 29] width 9 height 9
click at [335, 105] on div "+" at bounding box center [336, 101] width 8 height 8
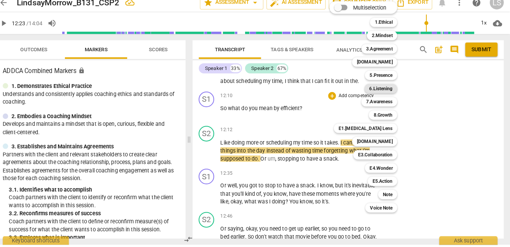
click at [390, 93] on b "6.Listening" at bounding box center [383, 93] width 23 height 9
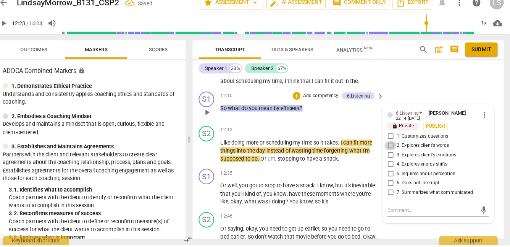
click at [392, 154] on input "2. Explores client's words" at bounding box center [393, 149] width 12 height 9
click at [390, 182] on input "5. Inquires about perception" at bounding box center [393, 177] width 12 height 9
click at [325, 104] on p "Add competency" at bounding box center [324, 100] width 36 height 7
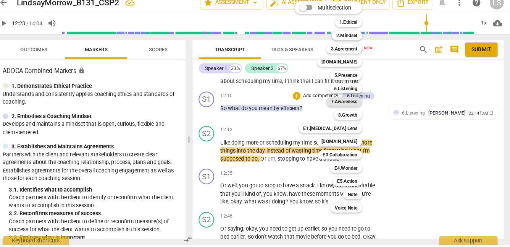
click at [348, 107] on b "7.Awareness" at bounding box center [348, 106] width 26 height 9
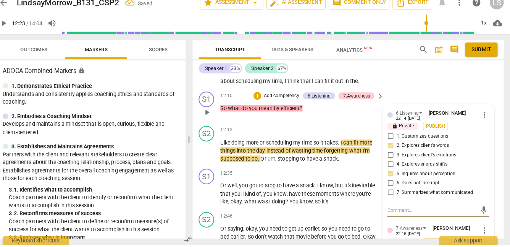
click at [406, 231] on div "6.Listening [PERSON_NAME] 22:14 [DATE] more_vert lock Private Publish 1. Custom…" at bounding box center [440, 232] width 109 height 247
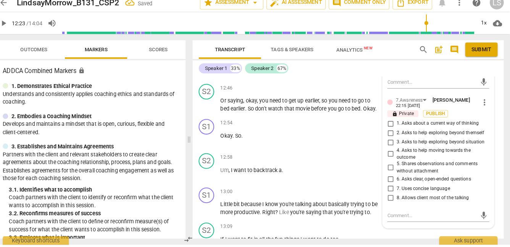
scroll to position [2509, 0]
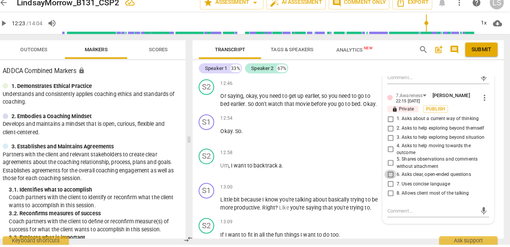
click at [390, 182] on input "6. Asks clear, open-ended questions" at bounding box center [393, 177] width 12 height 9
click at [394, 217] on textarea at bounding box center [434, 213] width 88 height 7
click at [481, 218] on span "send" at bounding box center [485, 213] width 8 height 8
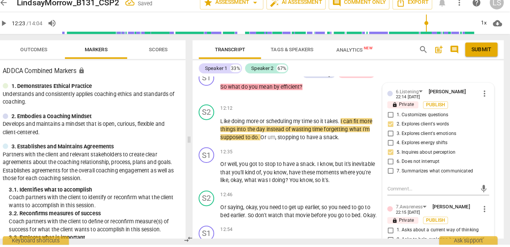
scroll to position [2393, 0]
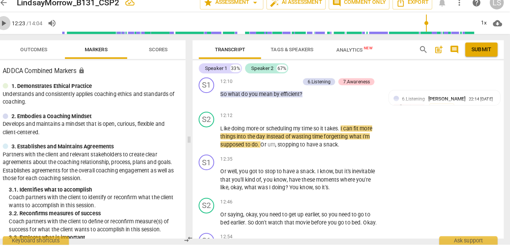
click at [13, 29] on span "play_arrow" at bounding box center [12, 29] width 9 height 9
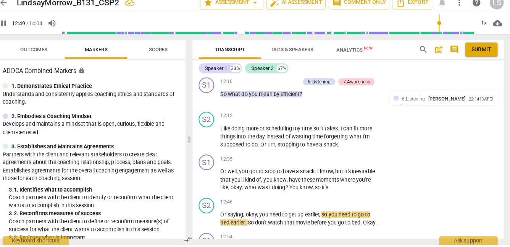
click at [12, 29] on span "pause" at bounding box center [12, 29] width 9 height 9
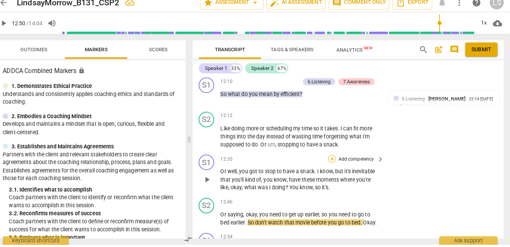
click at [334, 166] on div "+" at bounding box center [336, 163] width 8 height 8
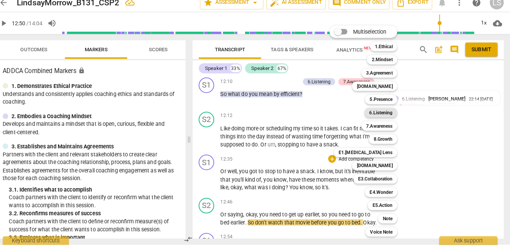
click at [389, 118] on b "6.Listening" at bounding box center [383, 117] width 23 height 9
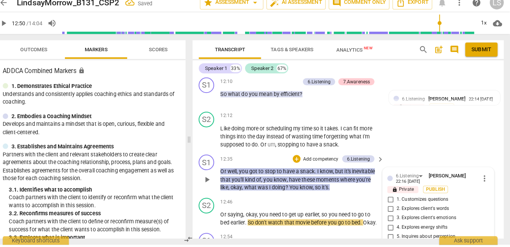
scroll to position [2513, 0]
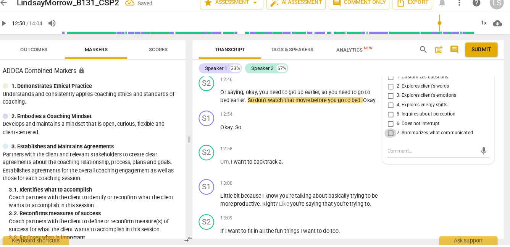
click at [393, 142] on input "7. Summarizes what communicated" at bounding box center [393, 137] width 12 height 9
click at [13, 29] on span "play_arrow" at bounding box center [12, 29] width 9 height 9
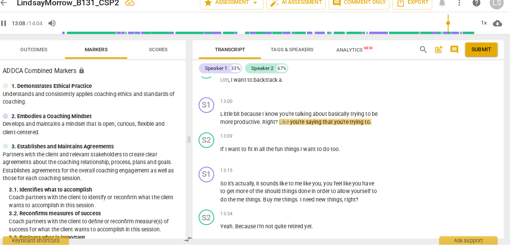
scroll to position [2610, 0]
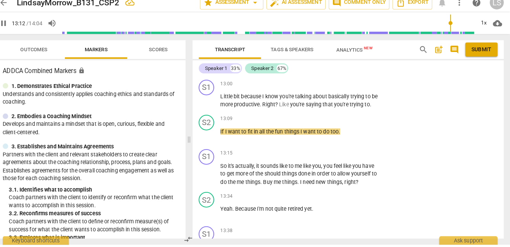
click at [14, 28] on span "pause" at bounding box center [12, 29] width 9 height 9
click at [350, 92] on p "Add competency" at bounding box center [359, 89] width 36 height 7
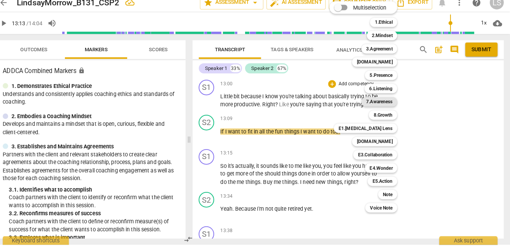
click at [387, 105] on b "7.Awareness" at bounding box center [382, 106] width 26 height 9
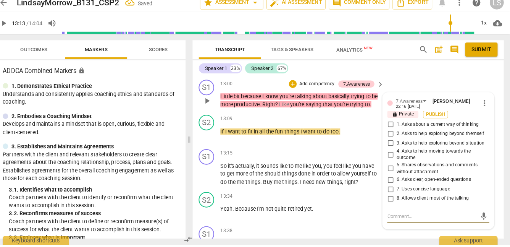
click at [392, 177] on input "5. Shares observations and comments without attachment" at bounding box center [393, 171] width 12 height 9
click at [13, 28] on span "play_arrow" at bounding box center [12, 29] width 9 height 9
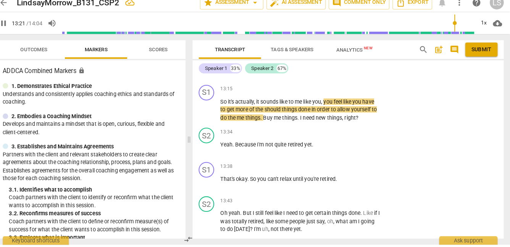
scroll to position [2687, 0]
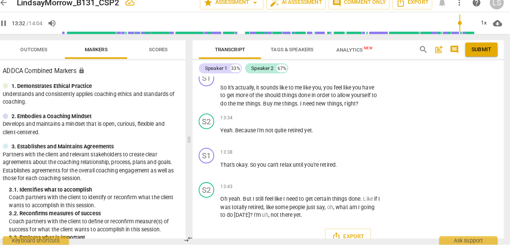
click at [12, 31] on span "pause" at bounding box center [12, 29] width 9 height 9
click at [339, 84] on div "+ Add competency" at bounding box center [354, 80] width 45 height 8
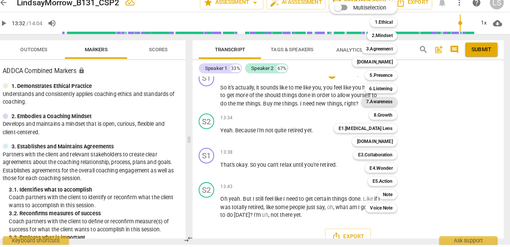
click at [389, 108] on b "7.Awareness" at bounding box center [382, 106] width 26 height 9
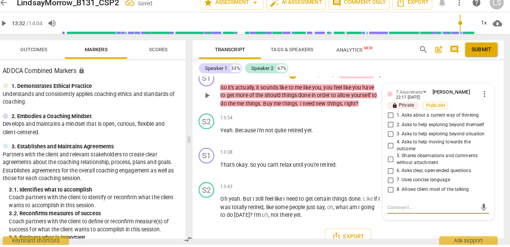
click at [391, 168] on input "5. Shares observations and comments without attachment" at bounding box center [393, 163] width 12 height 9
click at [393, 125] on input "1. Asks about a current way of thinking" at bounding box center [393, 119] width 12 height 9
click at [13, 29] on span "play_arrow" at bounding box center [12, 29] width 9 height 9
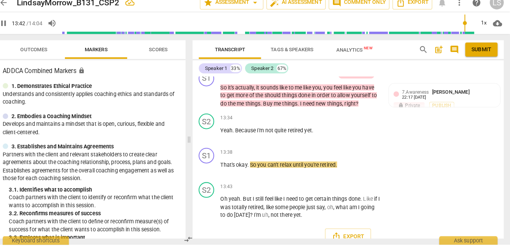
scroll to position [3, 0]
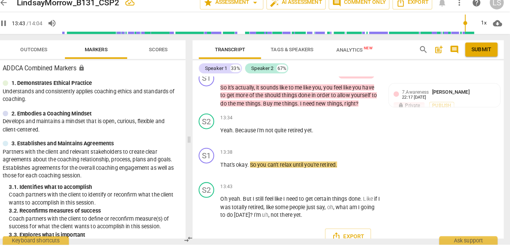
click at [14, 31] on span "pause" at bounding box center [12, 29] width 9 height 9
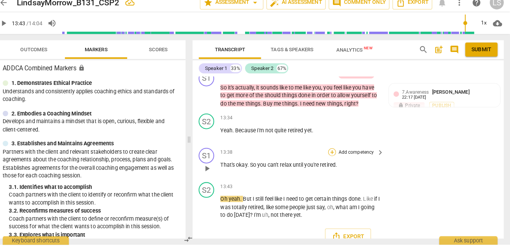
click at [335, 160] on div "+" at bounding box center [336, 156] width 8 height 8
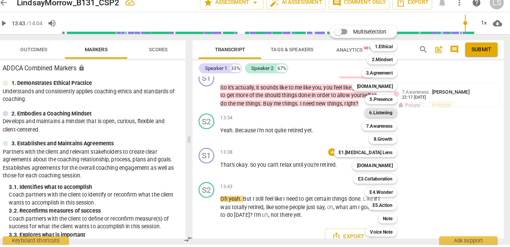
click at [381, 119] on b "6.Listening" at bounding box center [383, 117] width 23 height 9
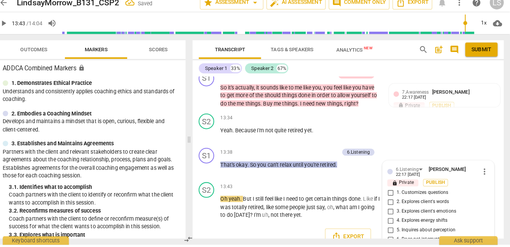
scroll to position [2742, 0]
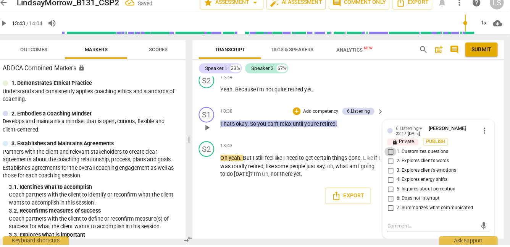
click at [392, 157] on input "1. Customizes questions" at bounding box center [393, 155] width 12 height 9
click at [390, 164] on input "2. Explores client's words" at bounding box center [393, 164] width 12 height 9
click at [394, 189] on input "5. Inquires about perception" at bounding box center [393, 192] width 12 height 9
click at [391, 228] on textarea at bounding box center [434, 227] width 88 height 7
click at [415, 228] on textarea "great questiin to" at bounding box center [434, 227] width 88 height 7
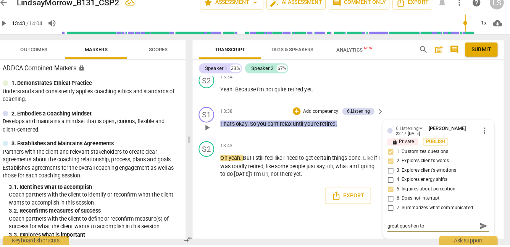
click at [434, 229] on textarea "great question to" at bounding box center [434, 227] width 88 height 7
click at [481, 224] on span "send" at bounding box center [485, 228] width 8 height 8
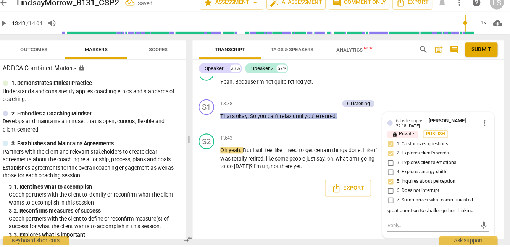
click at [14, 28] on span "play_arrow" at bounding box center [12, 29] width 9 height 9
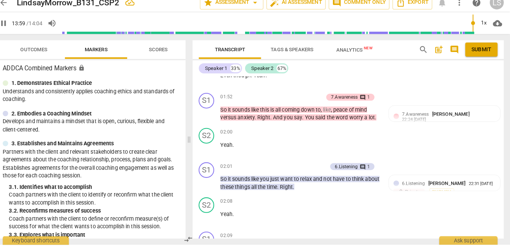
scroll to position [0, 0]
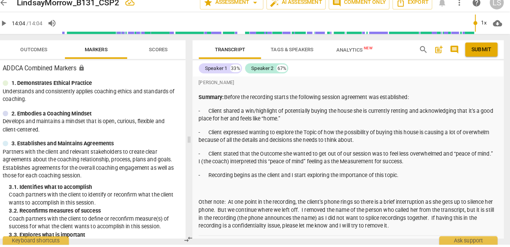
click at [478, 52] on span "Submit" at bounding box center [482, 56] width 19 height 8
click at [14, 29] on span "play_arrow" at bounding box center [12, 29] width 9 height 9
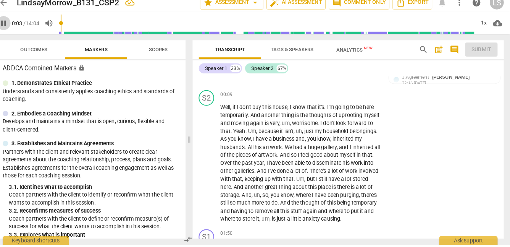
click at [13, 31] on span "pause" at bounding box center [12, 29] width 9 height 9
click at [14, 8] on span "arrow_back" at bounding box center [12, 9] width 9 height 9
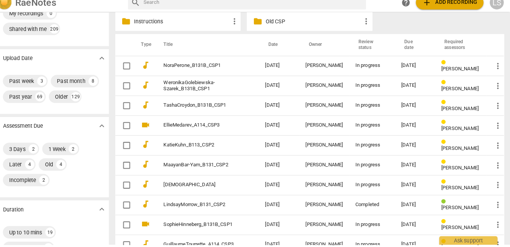
scroll to position [53, 0]
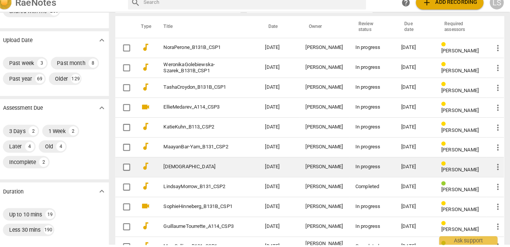
click at [429, 170] on td "[DATE]" at bounding box center [416, 170] width 39 height 19
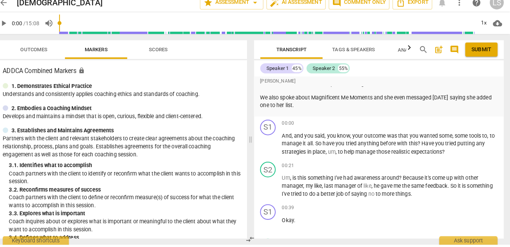
scroll to position [114, 0]
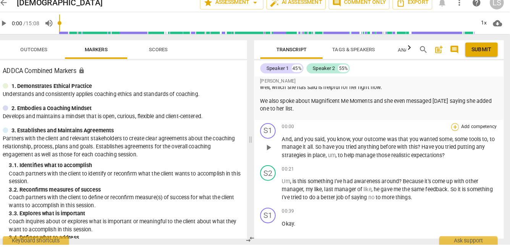
click at [453, 131] on div "+" at bounding box center [457, 132] width 8 height 8
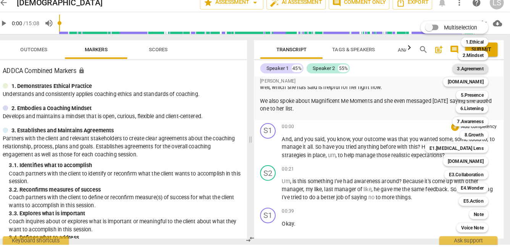
click at [481, 73] on b "3.Agreement" at bounding box center [472, 74] width 26 height 9
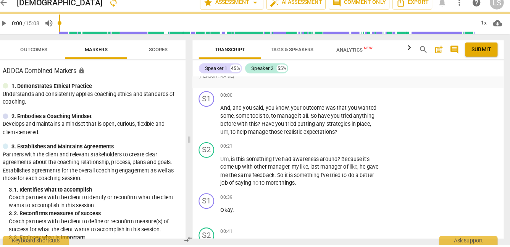
scroll to position [99, 0]
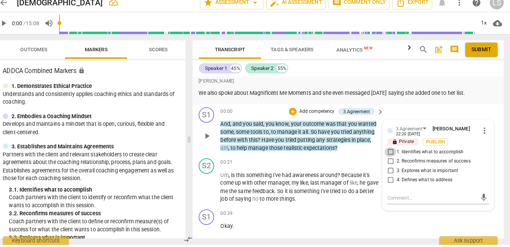
click at [391, 154] on input "1. Identifies what to accomplish" at bounding box center [393, 155] width 12 height 9
click at [331, 115] on p "Add competency" at bounding box center [321, 116] width 36 height 7
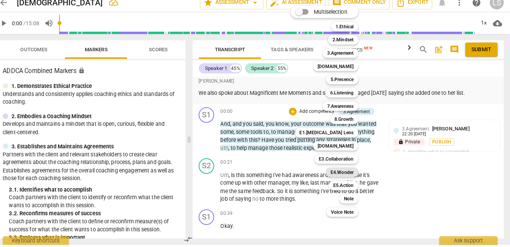
click at [341, 175] on b "E4.Wonder" at bounding box center [345, 175] width 23 height 9
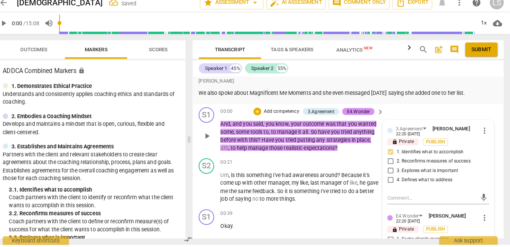
click at [399, 211] on div "3.Agreement [PERSON_NAME] 22:20 [DATE] more_vert lock Private Publish 1. Identi…" at bounding box center [440, 228] width 109 height 206
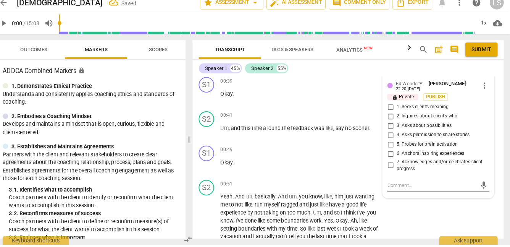
scroll to position [229, 0]
click at [390, 129] on input "3. Asks about possibilities" at bounding box center [393, 129] width 12 height 9
click at [391, 150] on input "5. Probes for brain activation" at bounding box center [393, 147] width 12 height 9
click at [402, 186] on textarea at bounding box center [434, 187] width 88 height 7
click at [481, 187] on span "send" at bounding box center [485, 187] width 8 height 8
